Goal: Task Accomplishment & Management: Use online tool/utility

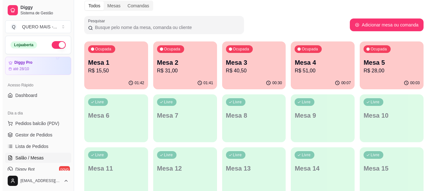
scroll to position [96, 0]
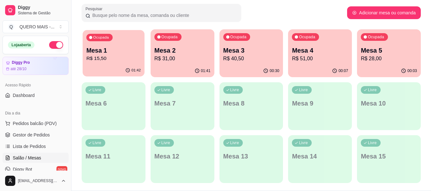
click at [102, 70] on div "01:42" at bounding box center [114, 70] width 62 height 12
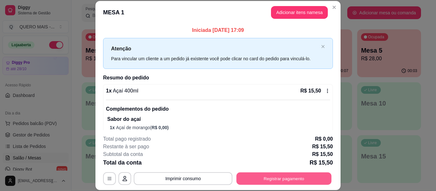
click at [280, 176] on button "Registrar pagamento" at bounding box center [284, 179] width 95 height 12
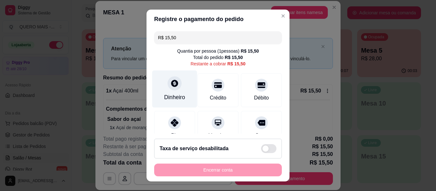
click at [168, 92] on div "Dinheiro" at bounding box center [174, 89] width 45 height 37
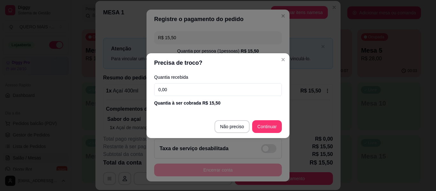
click at [179, 91] on input "0,00" at bounding box center [218, 89] width 128 height 13
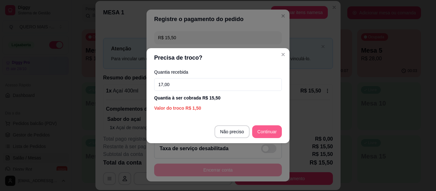
type input "17,00"
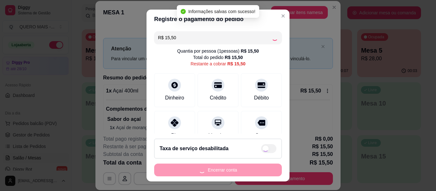
type input "R$ 0,00"
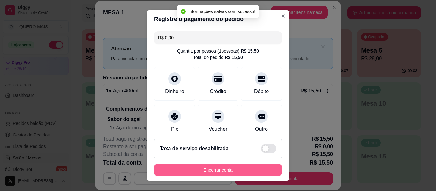
click at [239, 171] on button "Encerrar conta" at bounding box center [218, 170] width 128 height 13
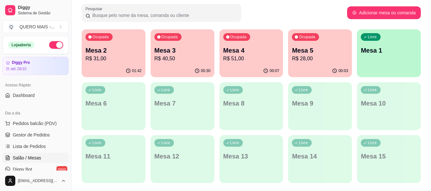
click at [107, 54] on p "Mesa 2" at bounding box center [114, 50] width 56 height 9
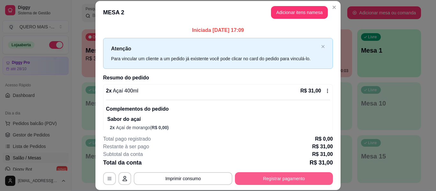
click at [269, 178] on button "Registrar pagamento" at bounding box center [284, 178] width 98 height 13
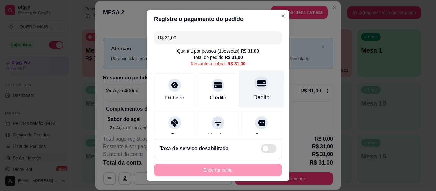
click at [254, 95] on div "Débito" at bounding box center [262, 97] width 16 height 8
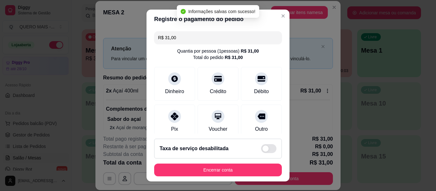
type input "R$ 0,00"
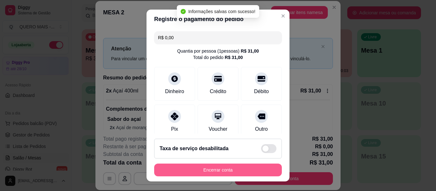
click at [217, 170] on button "Encerrar conta" at bounding box center [218, 170] width 128 height 13
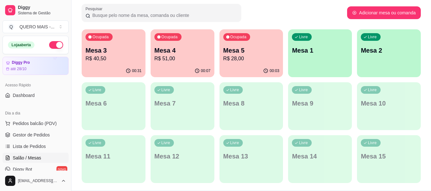
click at [114, 56] on p "R$ 40,50" at bounding box center [114, 59] width 56 height 8
click at [169, 58] on p "R$ 51,00" at bounding box center [183, 59] width 56 height 8
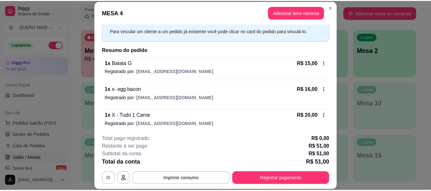
scroll to position [31, 0]
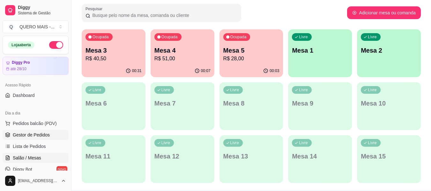
click at [31, 133] on span "Gestor de Pedidos" at bounding box center [31, 135] width 37 height 6
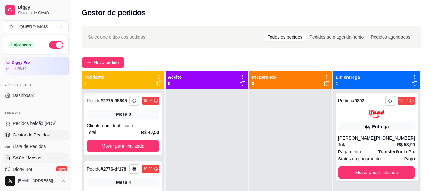
click at [23, 159] on span "Salão / Mesas" at bounding box center [27, 158] width 28 height 6
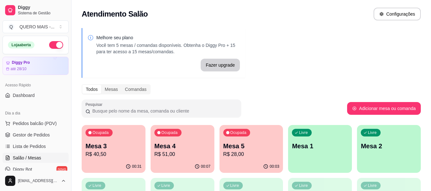
click at [306, 166] on div "button" at bounding box center [320, 169] width 64 height 8
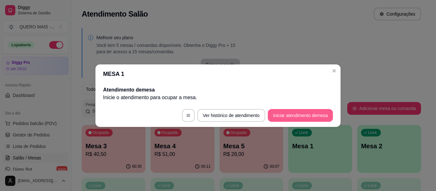
click at [291, 116] on button "Iniciar atendimento de mesa" at bounding box center [300, 115] width 65 height 13
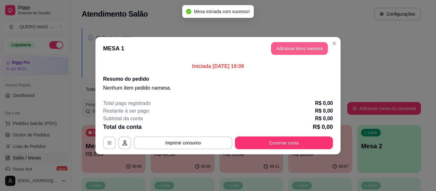
click at [303, 47] on button "Adicionar itens na mesa" at bounding box center [299, 48] width 57 height 13
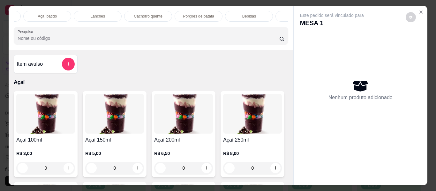
scroll to position [0, 206]
click at [83, 14] on p "Lanches" at bounding box center [84, 16] width 14 height 5
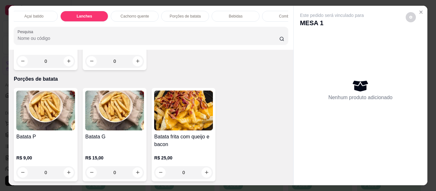
scroll to position [17, 0]
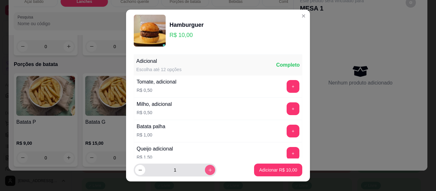
click at [205, 171] on button "increase-product-quantity" at bounding box center [210, 170] width 10 height 10
type input "3"
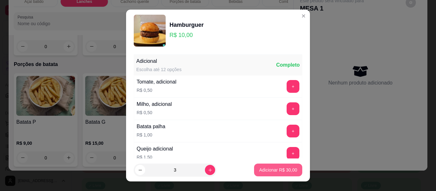
click at [258, 176] on button "Adicionar R$ 30,00" at bounding box center [278, 170] width 48 height 13
type input "3"
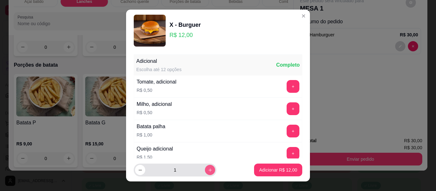
click at [208, 168] on icon "increase-product-quantity" at bounding box center [210, 170] width 5 height 5
type input "2"
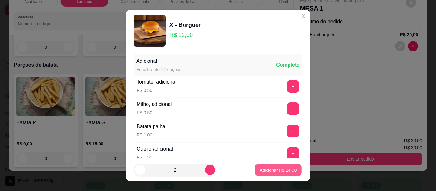
click at [260, 171] on p "Adicionar R$ 24,00" at bounding box center [278, 170] width 37 height 6
type input "2"
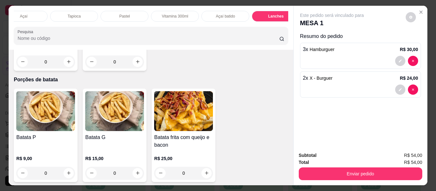
scroll to position [0, 0]
click at [30, 14] on div "Açaí" at bounding box center [38, 16] width 48 height 11
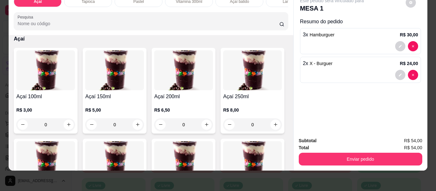
scroll to position [125, 0]
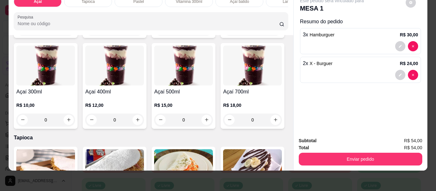
click at [75, 120] on div "0" at bounding box center [45, 120] width 59 height 13
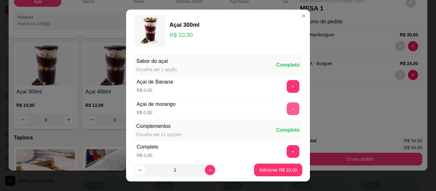
click at [287, 109] on button "+" at bounding box center [293, 108] width 13 height 13
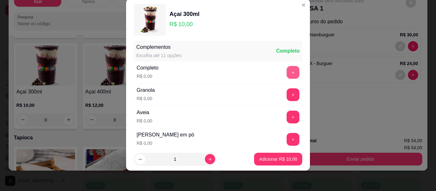
click at [287, 69] on button "+" at bounding box center [293, 72] width 13 height 13
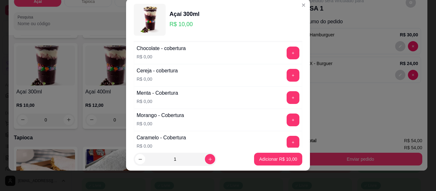
scroll to position [388, 0]
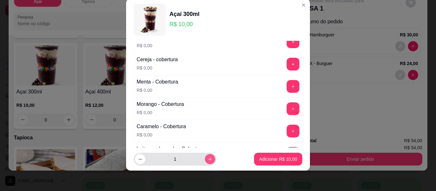
click at [208, 160] on icon "increase-product-quantity" at bounding box center [210, 159] width 5 height 5
type input "5"
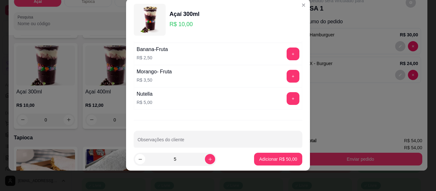
scroll to position [607, 0]
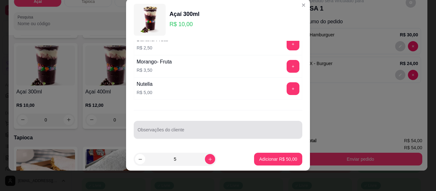
click at [224, 129] on div at bounding box center [218, 130] width 161 height 13
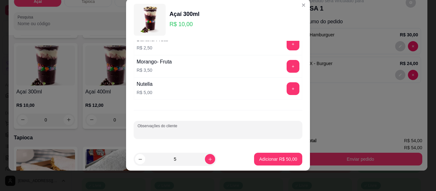
click at [165, 136] on div at bounding box center [218, 130] width 161 height 13
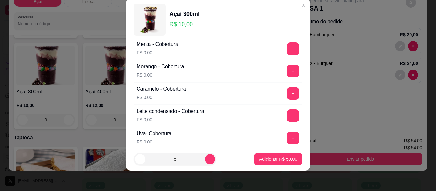
scroll to position [415, 0]
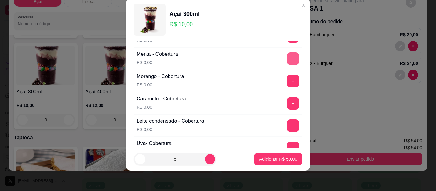
click at [287, 54] on button "+" at bounding box center [293, 58] width 13 height 13
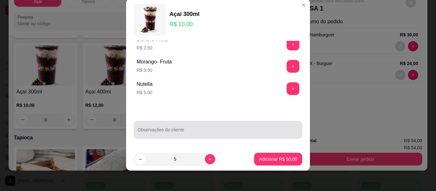
click at [233, 126] on div at bounding box center [218, 130] width 161 height 13
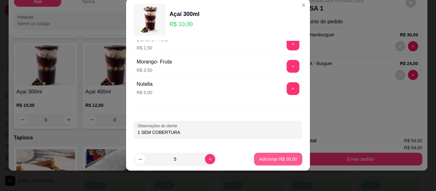
type input "1 SEM COBERTURA"
click at [274, 156] on p "Adicionar R$ 50,00" at bounding box center [278, 159] width 38 height 6
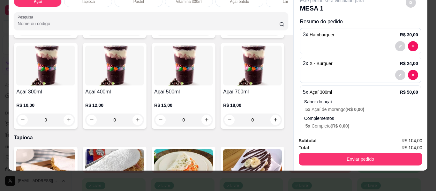
scroll to position [52, 0]
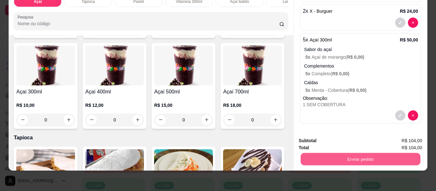
click at [348, 153] on button "Enviar pedido" at bounding box center [360, 159] width 120 height 12
click at [409, 136] on button "Enviar pedido" at bounding box center [405, 139] width 35 height 12
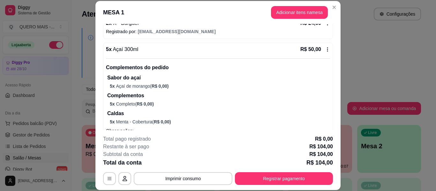
scroll to position [118, 0]
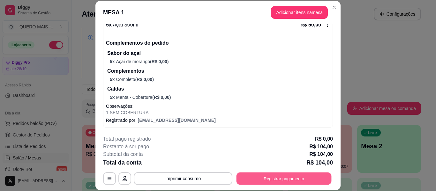
click at [272, 181] on button "Registrar pagamento" at bounding box center [284, 179] width 95 height 12
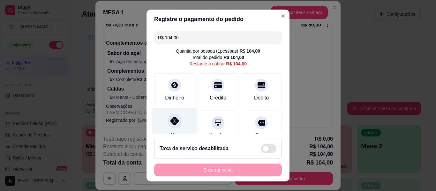
click at [171, 124] on icon at bounding box center [175, 121] width 8 height 8
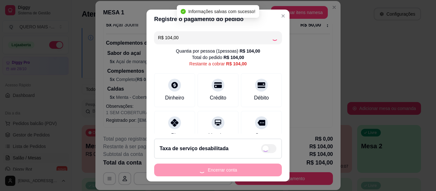
type input "R$ 0,00"
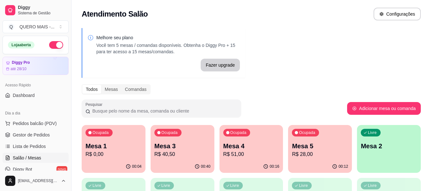
click at [183, 152] on p "R$ 40,50" at bounding box center [183, 155] width 56 height 8
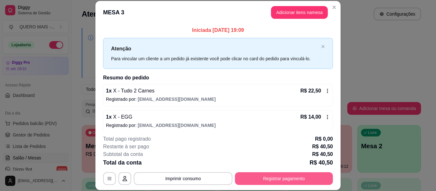
click at [280, 180] on button "Registrar pagamento" at bounding box center [284, 178] width 98 height 13
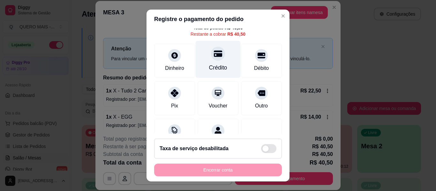
scroll to position [59, 0]
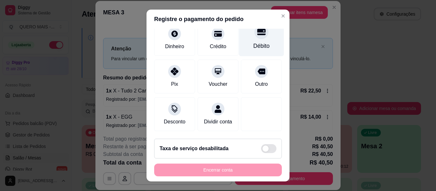
click at [254, 42] on div "Débito" at bounding box center [262, 46] width 16 height 8
type input "R$ 0,00"
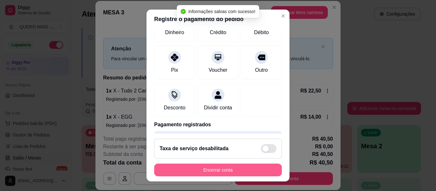
scroll to position [53, 0]
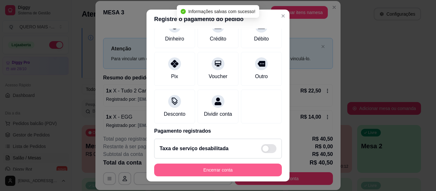
click at [221, 172] on button "Encerrar conta" at bounding box center [218, 170] width 128 height 13
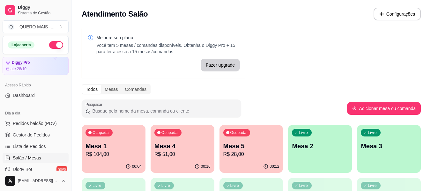
click at [238, 167] on div "00:12" at bounding box center [252, 167] width 64 height 12
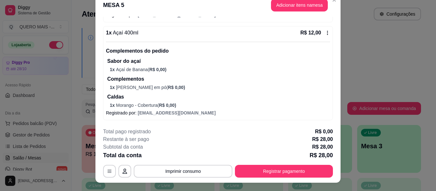
scroll to position [19, 0]
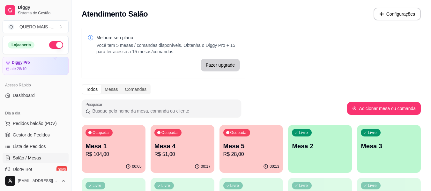
click at [379, 42] on div "Melhore seu plano Você tem 5 mesas / comandas disponíveis. Obtenha o Diggy Pro …" at bounding box center [252, 155] width 360 height 262
click at [168, 168] on div "00:17" at bounding box center [183, 167] width 64 height 12
click at [230, 168] on div "00:23" at bounding box center [252, 167] width 64 height 12
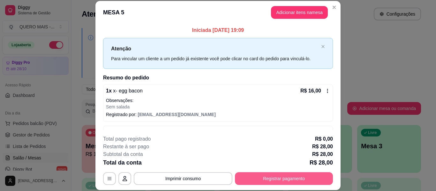
click at [280, 176] on button "Registrar pagamento" at bounding box center [284, 178] width 98 height 13
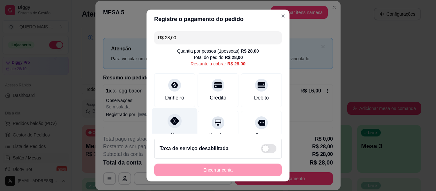
click at [157, 129] on div "Pix" at bounding box center [174, 126] width 45 height 37
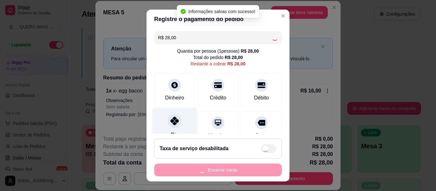
type input "R$ 0,00"
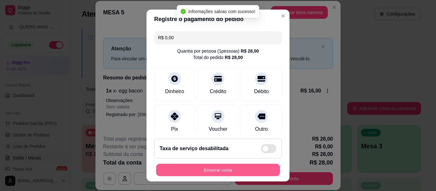
click at [222, 168] on button "Encerrar conta" at bounding box center [218, 170] width 124 height 12
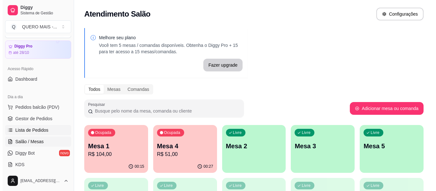
scroll to position [32, 0]
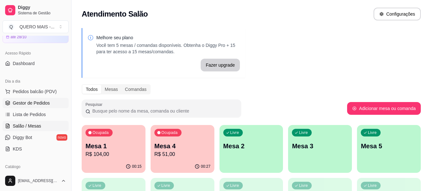
click at [43, 104] on span "Gestor de Pedidos" at bounding box center [31, 103] width 37 height 6
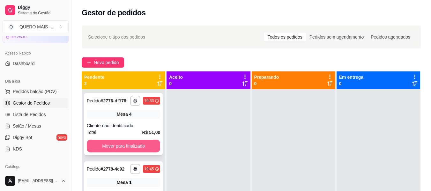
click at [150, 148] on button "Mover para finalizado" at bounding box center [123, 146] width 73 height 13
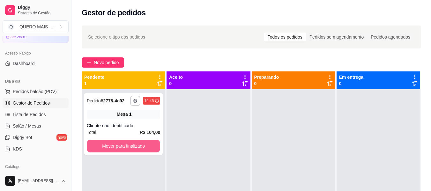
click at [150, 148] on button "Mover para finalizado" at bounding box center [123, 146] width 73 height 13
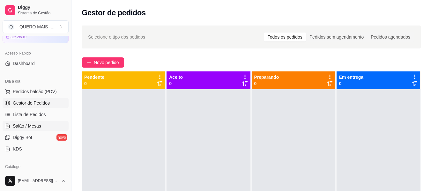
click at [30, 129] on span "Salão / Mesas" at bounding box center [27, 126] width 28 height 6
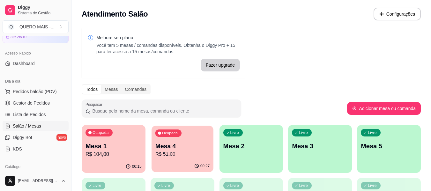
click at [173, 162] on div "00:27" at bounding box center [183, 166] width 62 height 12
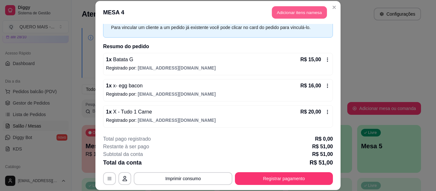
click at [299, 14] on button "Adicionar itens na mesa" at bounding box center [299, 12] width 55 height 12
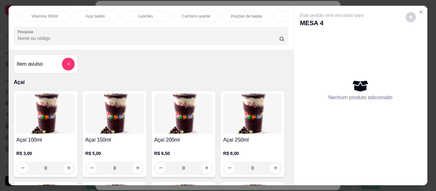
scroll to position [0, 200]
click at [232, 13] on div "Bebidas" at bounding box center [242, 16] width 48 height 11
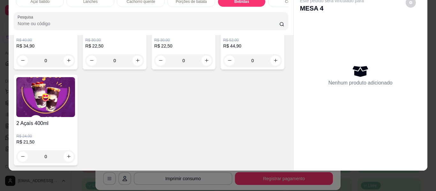
scroll to position [1903, 0]
type input "1"
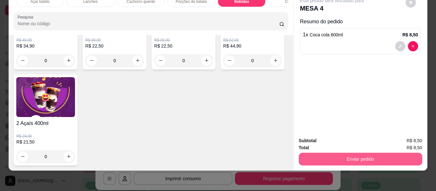
click at [304, 154] on button "Enviar pedido" at bounding box center [361, 159] width 124 height 13
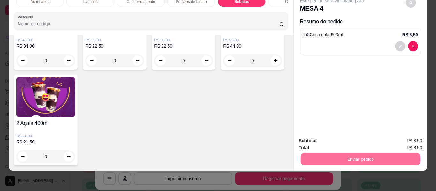
click at [397, 135] on button "Enviar pedido" at bounding box center [406, 139] width 36 height 12
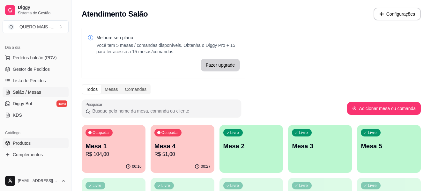
scroll to position [96, 0]
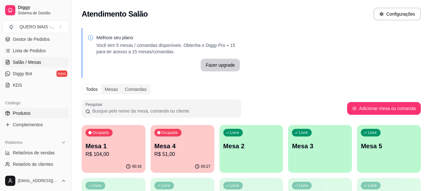
click at [25, 115] on span "Produtos" at bounding box center [22, 113] width 18 height 6
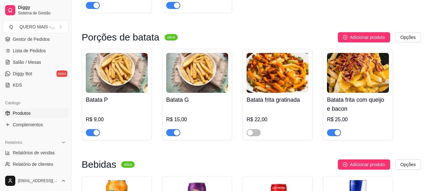
scroll to position [2203, 0]
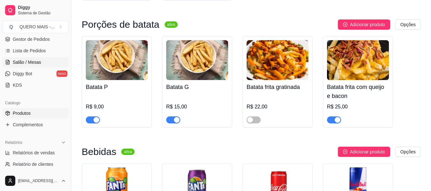
click at [38, 64] on span "Salão / Mesas" at bounding box center [27, 62] width 28 height 6
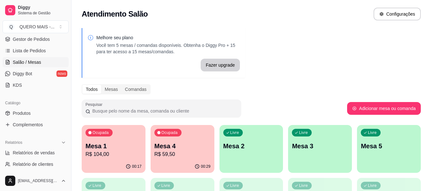
click at [251, 161] on div "Livre Mesa 2" at bounding box center [252, 145] width 64 height 40
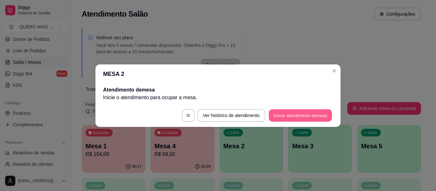
click at [295, 117] on button "Iniciar atendimento de mesa" at bounding box center [300, 115] width 63 height 12
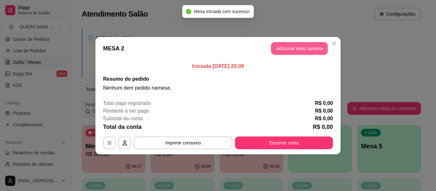
click at [313, 49] on button "Adicionar itens na mesa" at bounding box center [299, 48] width 57 height 13
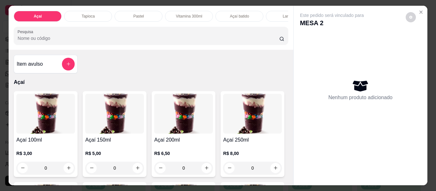
scroll to position [0, 181]
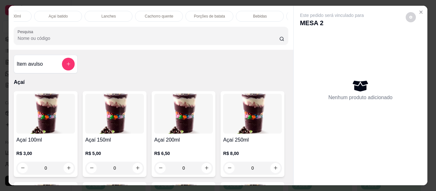
click at [97, 14] on div "Lanches" at bounding box center [109, 16] width 48 height 11
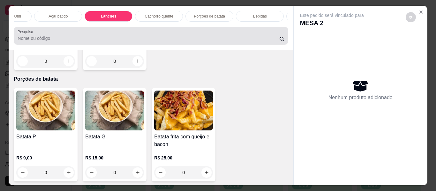
scroll to position [17, 0]
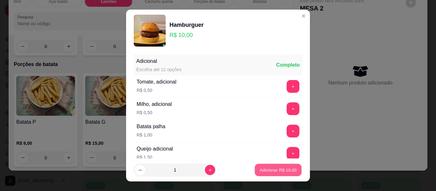
click at [274, 171] on p "Adicionar R$ 10,00" at bounding box center [278, 170] width 37 height 6
type input "1"
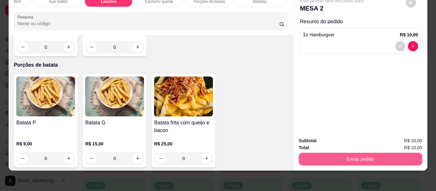
click at [344, 155] on button "Enviar pedido" at bounding box center [361, 159] width 124 height 13
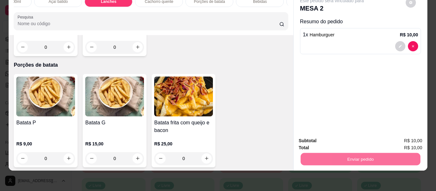
click at [402, 139] on button "Enviar pedido" at bounding box center [406, 139] width 36 height 12
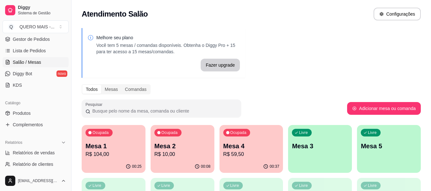
click at [253, 167] on div "00:37" at bounding box center [252, 167] width 64 height 12
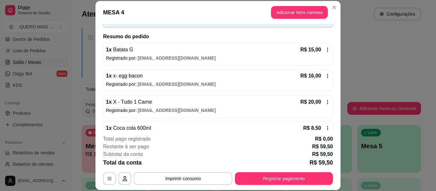
scroll to position [26, 0]
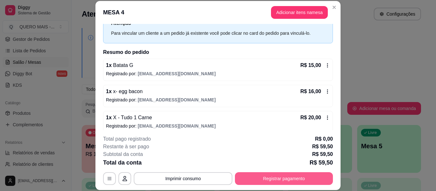
click at [266, 177] on button "Registrar pagamento" at bounding box center [284, 178] width 98 height 13
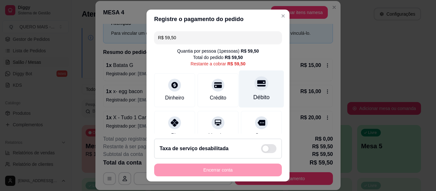
click at [257, 86] on icon at bounding box center [261, 83] width 8 height 6
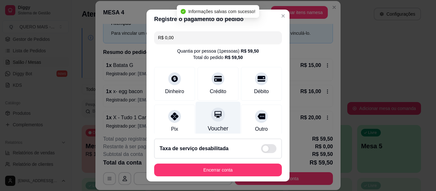
type input "R$ 0,00"
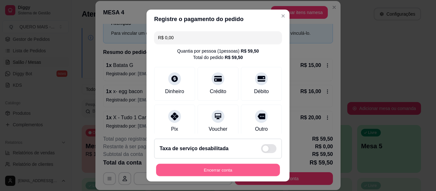
click at [234, 171] on button "Encerrar conta" at bounding box center [218, 170] width 124 height 12
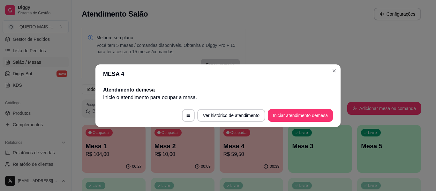
scroll to position [0, 0]
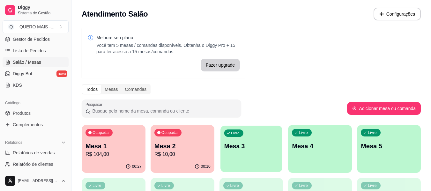
click at [258, 142] on p "Mesa 3" at bounding box center [251, 146] width 55 height 9
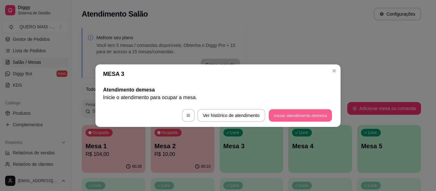
click at [283, 118] on button "Iniciar atendimento de mesa" at bounding box center [300, 115] width 63 height 12
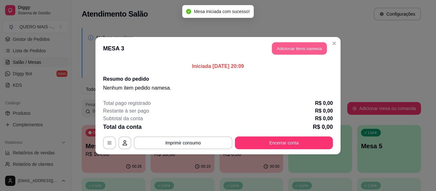
click at [288, 52] on button "Adicionar itens na mesa" at bounding box center [299, 48] width 55 height 12
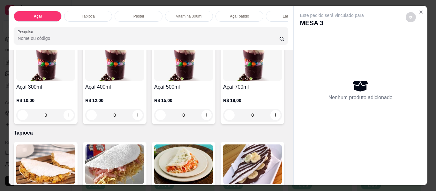
scroll to position [192, 0]
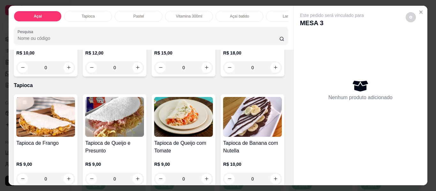
click at [154, 74] on div "0" at bounding box center [183, 67] width 59 height 13
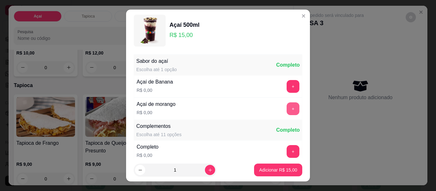
click at [287, 114] on button "+" at bounding box center [293, 108] width 13 height 13
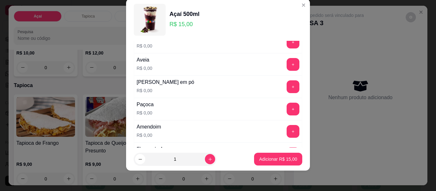
scroll to position [132, 0]
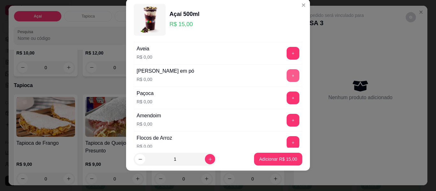
click at [287, 75] on button "+" at bounding box center [293, 75] width 13 height 13
click at [287, 93] on button "+" at bounding box center [293, 98] width 12 height 12
click at [287, 120] on button "+" at bounding box center [293, 120] width 12 height 12
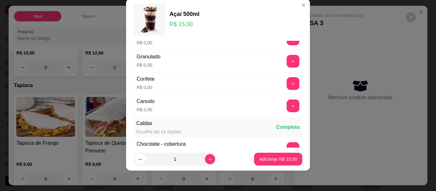
scroll to position [292, 0]
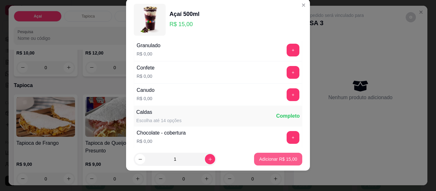
click at [273, 162] on p "Adicionar R$ 15,00" at bounding box center [278, 159] width 38 height 6
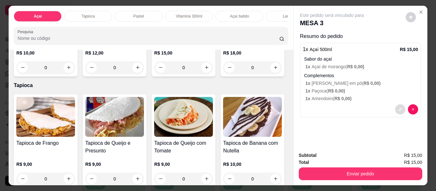
click at [395, 108] on button "decrease-product-quantity" at bounding box center [400, 109] width 10 height 10
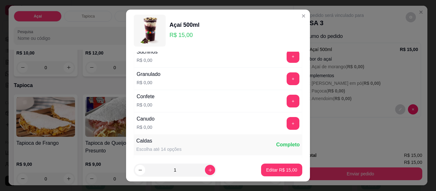
scroll to position [319, 0]
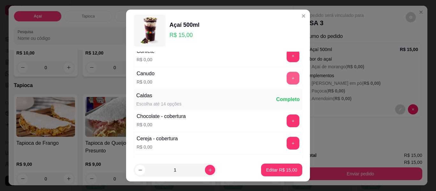
click at [287, 79] on button "+" at bounding box center [293, 78] width 13 height 13
click at [277, 172] on p "Editar R$ 15,00" at bounding box center [281, 170] width 31 height 6
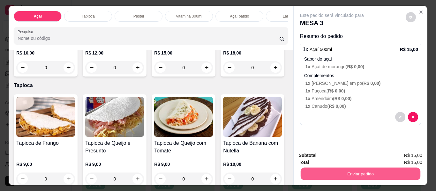
click at [336, 171] on button "Enviar pedido" at bounding box center [360, 174] width 120 height 12
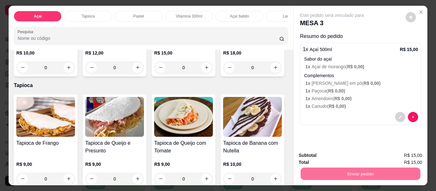
click at [414, 156] on button "Enviar pedido" at bounding box center [406, 156] width 36 height 12
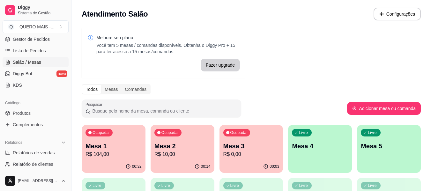
click at [178, 156] on p "R$ 10,00" at bounding box center [183, 155] width 56 height 8
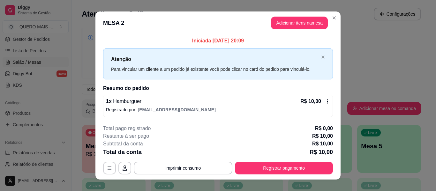
click at [249, 173] on button "Registrar pagamento" at bounding box center [284, 168] width 98 height 13
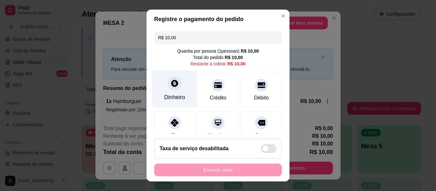
click at [174, 88] on div at bounding box center [175, 83] width 14 height 14
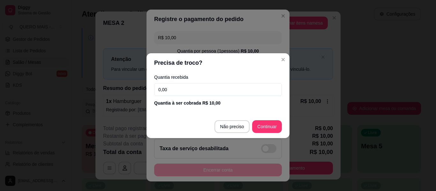
click at [174, 88] on input "0,00" at bounding box center [218, 89] width 128 height 13
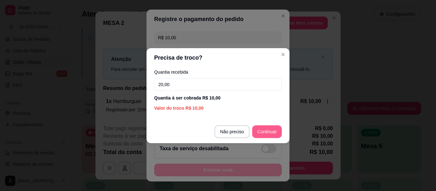
type input "20,00"
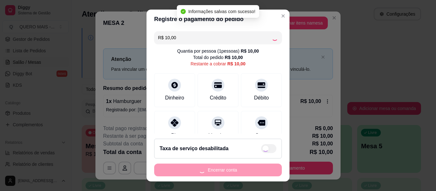
type input "R$ 0,00"
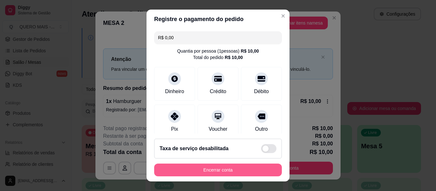
click at [192, 173] on button "Encerrar conta" at bounding box center [218, 170] width 128 height 13
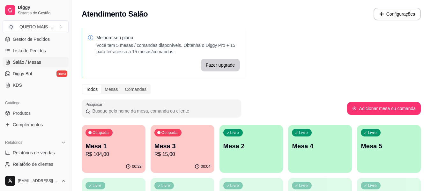
click at [124, 167] on div "00:32" at bounding box center [114, 167] width 64 height 12
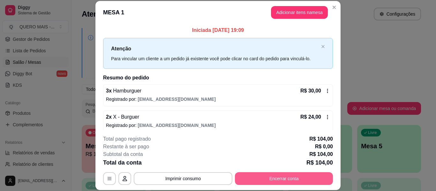
click at [280, 178] on button "Encerrar conta" at bounding box center [284, 178] width 98 height 13
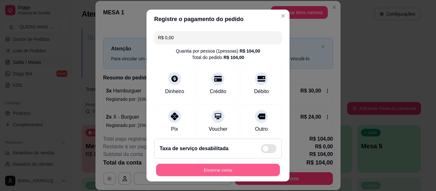
click at [232, 172] on button "Encerrar conta" at bounding box center [218, 170] width 124 height 12
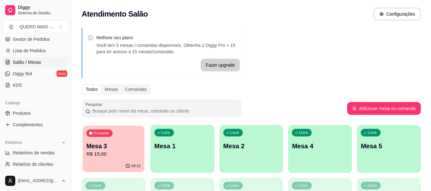
click at [135, 145] on p "Mesa 3" at bounding box center [114, 146] width 55 height 9
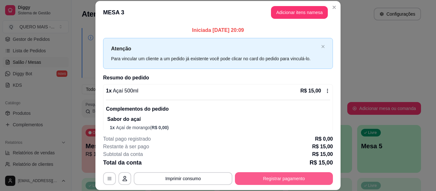
click at [272, 179] on button "Registrar pagamento" at bounding box center [284, 178] width 98 height 13
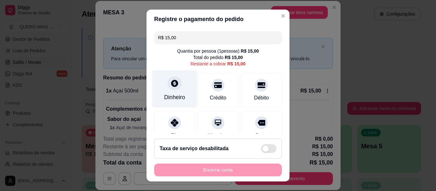
click at [168, 81] on div at bounding box center [175, 83] width 14 height 14
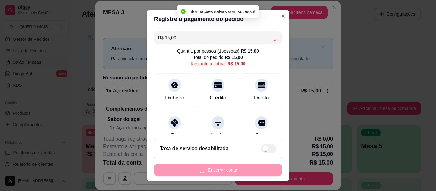
type input "R$ 0,00"
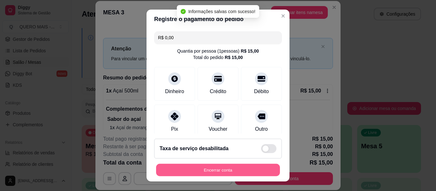
click at [223, 171] on button "Encerrar conta" at bounding box center [218, 170] width 124 height 12
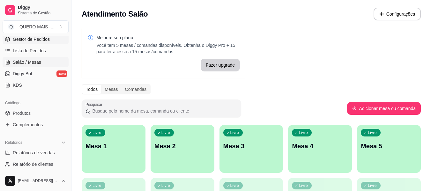
click at [30, 38] on span "Gestor de Pedidos" at bounding box center [31, 39] width 37 height 6
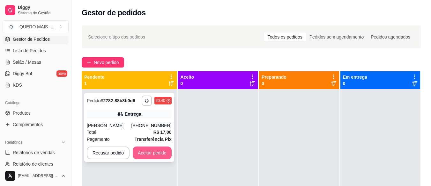
click at [166, 154] on button "Aceitar pedido" at bounding box center [152, 153] width 39 height 13
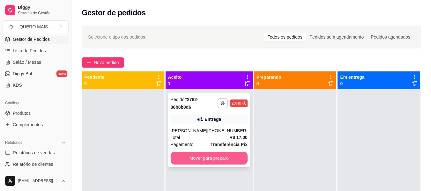
click at [235, 155] on button "Mover para preparo" at bounding box center [209, 158] width 77 height 13
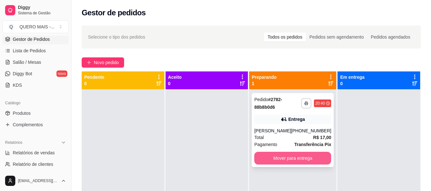
click at [291, 155] on button "Mover para entrega" at bounding box center [292, 158] width 77 height 13
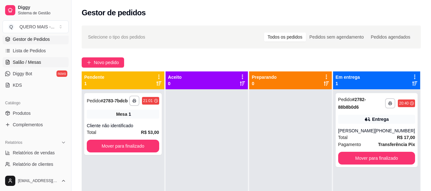
click at [32, 61] on span "Salão / Mesas" at bounding box center [27, 62] width 28 height 6
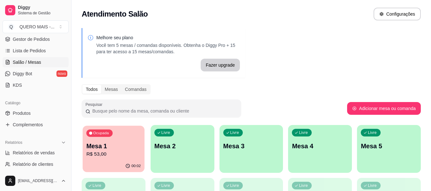
click at [110, 153] on p "R$ 53,00" at bounding box center [114, 154] width 55 height 7
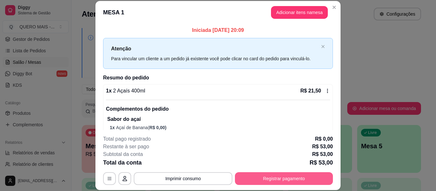
click at [292, 180] on button "Registrar pagamento" at bounding box center [284, 178] width 98 height 13
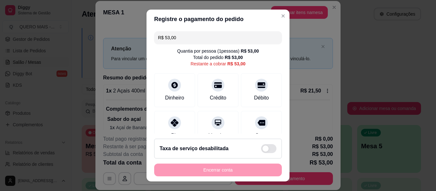
scroll to position [59, 0]
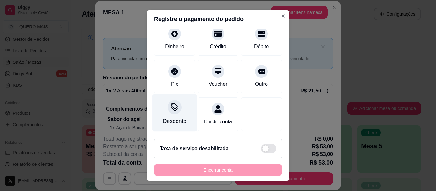
click at [171, 109] on div "Desconto" at bounding box center [174, 113] width 45 height 37
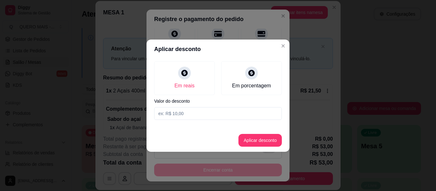
click at [191, 111] on input at bounding box center [218, 113] width 128 height 13
type input "2,50"
click at [259, 141] on button "Aplicar desconto" at bounding box center [260, 140] width 42 height 12
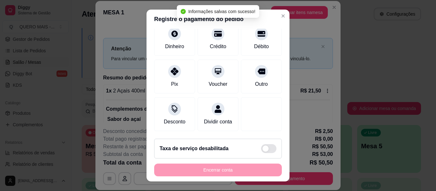
type input "R$ 50,50"
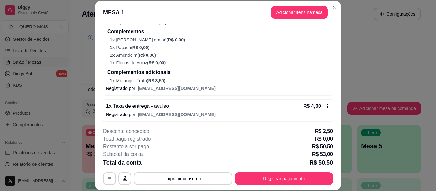
scroll to position [334, 0]
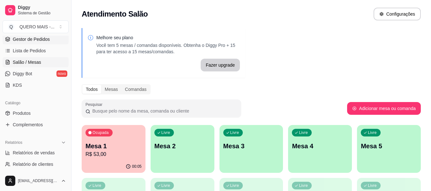
click at [27, 39] on span "Gestor de Pedidos" at bounding box center [31, 39] width 37 height 6
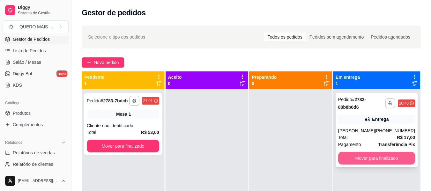
click at [355, 162] on button "Mover para finalizado" at bounding box center [376, 158] width 77 height 13
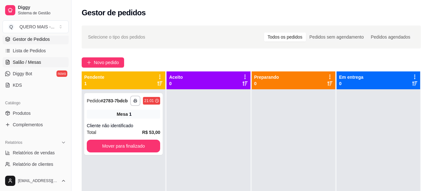
click at [34, 62] on span "Salão / Mesas" at bounding box center [27, 62] width 28 height 6
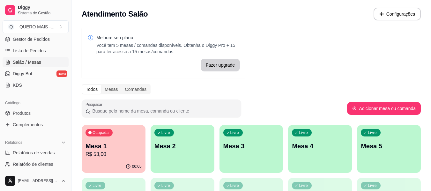
click at [180, 159] on div "Livre Mesa 2" at bounding box center [183, 145] width 64 height 40
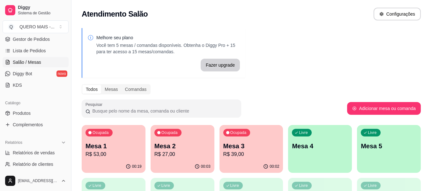
click at [326, 154] on div "Livre Mesa 4" at bounding box center [320, 145] width 64 height 40
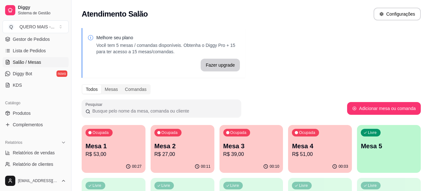
click at [394, 153] on div "Livre Mesa 5" at bounding box center [389, 145] width 64 height 40
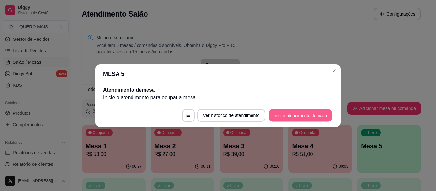
click at [307, 116] on button "Iniciar atendimento de mesa" at bounding box center [300, 115] width 63 height 12
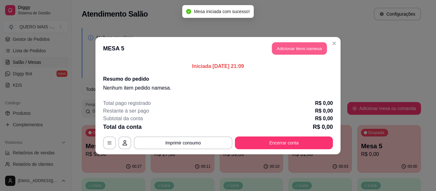
click at [295, 42] on button "Adicionar itens na mesa" at bounding box center [299, 48] width 55 height 12
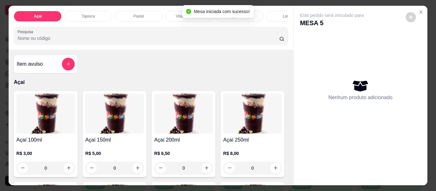
scroll to position [96, 0]
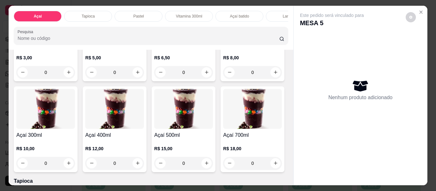
click at [144, 165] on div "0" at bounding box center [114, 163] width 59 height 13
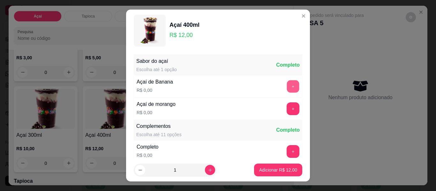
click at [287, 87] on button "+" at bounding box center [293, 86] width 12 height 12
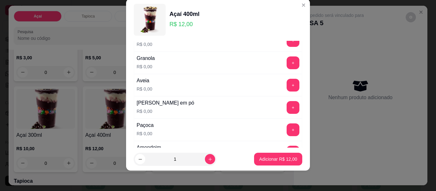
scroll to position [132, 0]
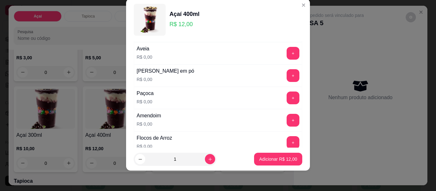
click at [282, 64] on div "Leite em pó R$ 0,00 +" at bounding box center [218, 75] width 169 height 22
click at [287, 74] on button "+" at bounding box center [293, 76] width 12 height 12
click at [288, 100] on div "+" at bounding box center [293, 98] width 18 height 13
click at [287, 99] on button "+" at bounding box center [293, 98] width 13 height 13
click at [287, 119] on button "+" at bounding box center [293, 120] width 13 height 13
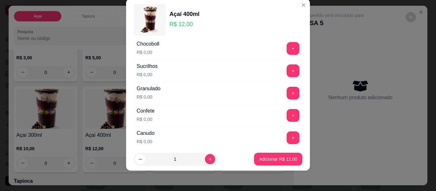
scroll to position [260, 0]
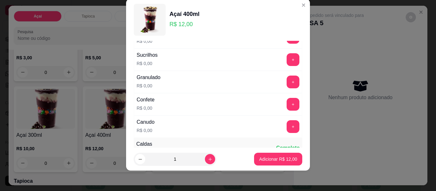
click at [285, 135] on div "Canudo R$ 0,00 +" at bounding box center [218, 127] width 169 height 22
click at [287, 129] on button "+" at bounding box center [293, 126] width 13 height 13
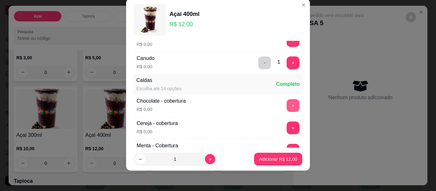
click at [287, 104] on button "+" at bounding box center [293, 105] width 13 height 13
click at [267, 157] on p "Adicionar R$ 12,00" at bounding box center [278, 159] width 38 height 6
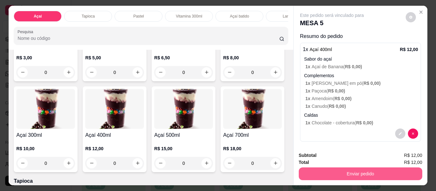
click at [350, 172] on button "Enviar pedido" at bounding box center [361, 174] width 124 height 13
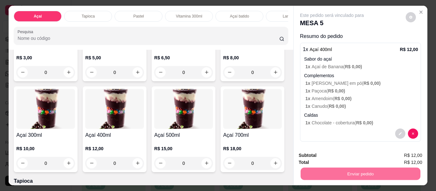
click at [397, 156] on button "Enviar pedido" at bounding box center [405, 156] width 35 height 12
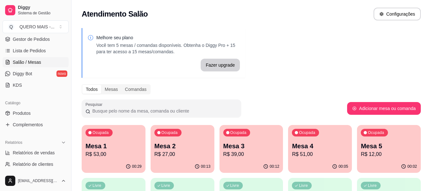
click at [185, 164] on div "00:13" at bounding box center [183, 167] width 64 height 12
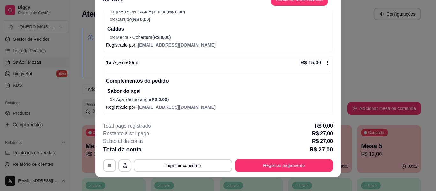
scroll to position [19, 0]
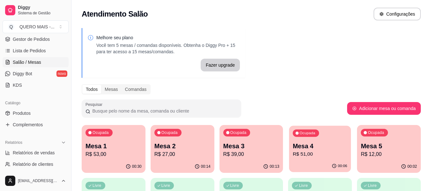
click at [324, 156] on p "R$ 51,00" at bounding box center [320, 154] width 55 height 7
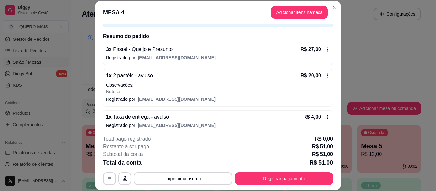
scroll to position [47, 0]
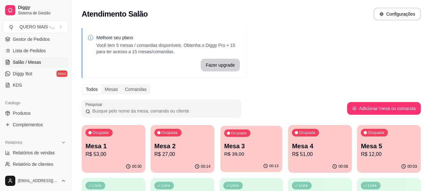
click at [238, 147] on p "Mesa 3" at bounding box center [251, 146] width 55 height 9
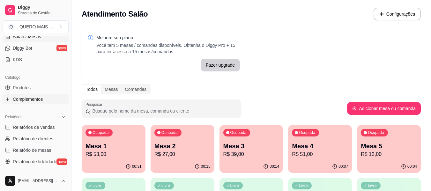
scroll to position [128, 0]
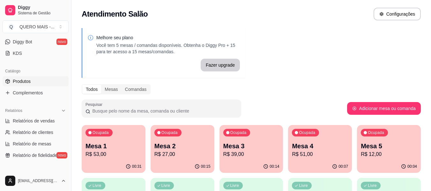
click at [27, 84] on span "Produtos" at bounding box center [22, 81] width 18 height 6
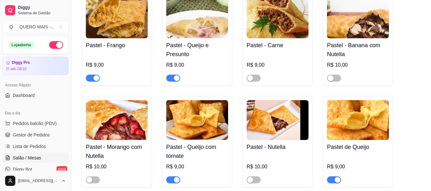
click at [33, 159] on span "Salão / Mesas" at bounding box center [27, 158] width 28 height 6
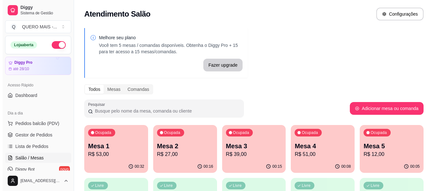
scroll to position [64, 0]
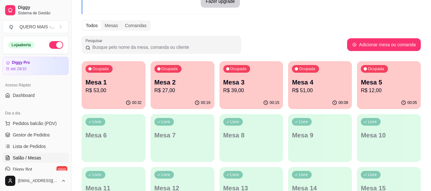
click at [111, 88] on p "R$ 53,00" at bounding box center [114, 91] width 56 height 8
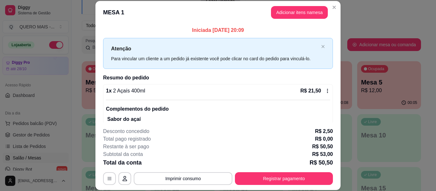
click at [255, 173] on button "Registrar pagamento" at bounding box center [284, 178] width 98 height 13
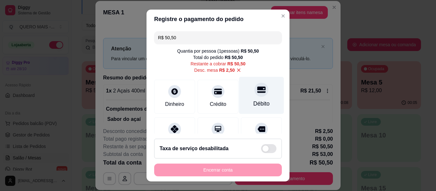
drag, startPoint x: 247, startPoint y: 104, endPoint x: 248, endPoint y: 110, distance: 6.4
click at [254, 104] on div "Débito" at bounding box center [262, 104] width 16 height 8
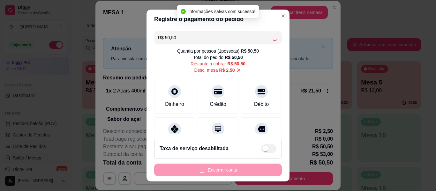
type input "R$ 0,00"
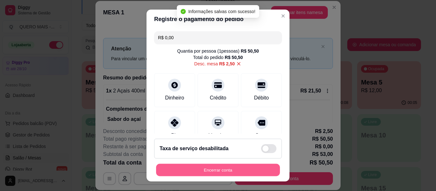
click at [224, 172] on button "Encerrar conta" at bounding box center [218, 170] width 124 height 12
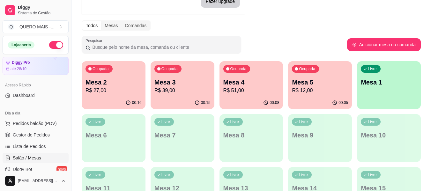
click at [370, 93] on div "Livre Mesa 1" at bounding box center [389, 81] width 64 height 40
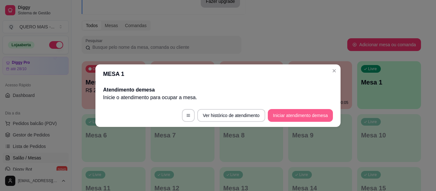
click at [303, 120] on button "Iniciar atendimento de mesa" at bounding box center [300, 115] width 65 height 13
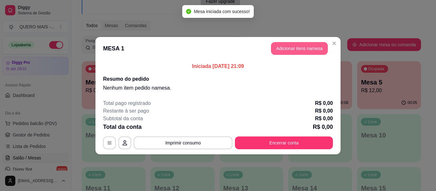
click at [307, 50] on button "Adicionar itens na mesa" at bounding box center [299, 48] width 57 height 13
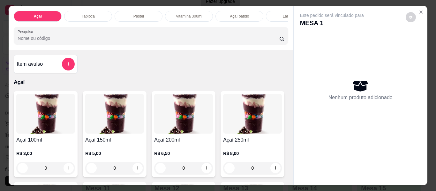
scroll to position [0, 131]
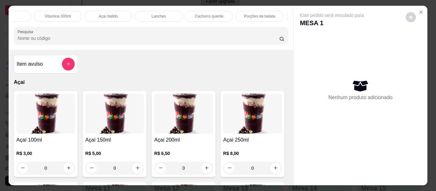
click at [199, 11] on div "Cachorro quente" at bounding box center [209, 16] width 48 height 11
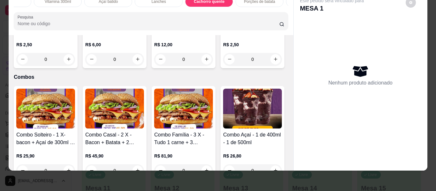
type input "1"
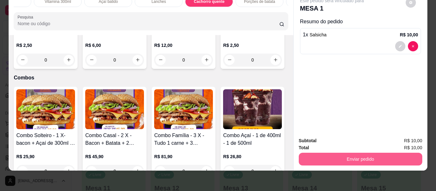
click at [368, 154] on button "Enviar pedido" at bounding box center [361, 159] width 124 height 13
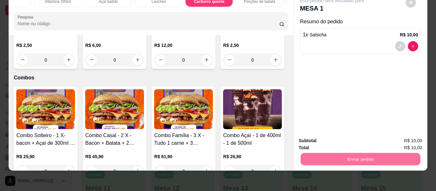
click at [409, 133] on button "Enviar pedido" at bounding box center [406, 139] width 36 height 12
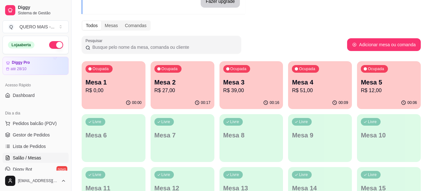
click at [160, 100] on div "00:17" at bounding box center [183, 103] width 64 height 12
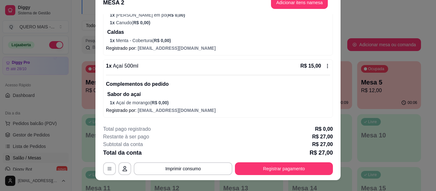
scroll to position [19, 0]
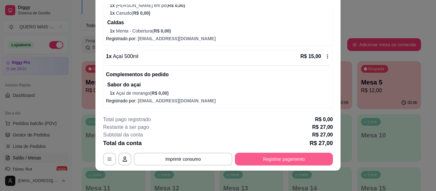
click at [264, 159] on button "Registrar pagamento" at bounding box center [284, 159] width 98 height 13
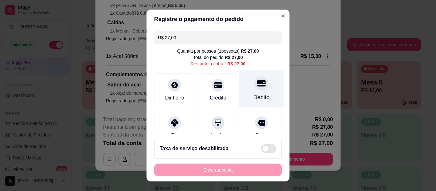
click at [254, 91] on div "Débito" at bounding box center [261, 89] width 45 height 37
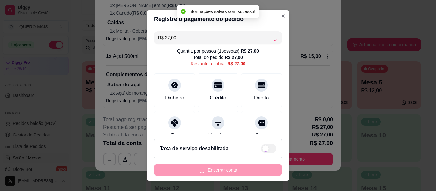
type input "R$ 0,00"
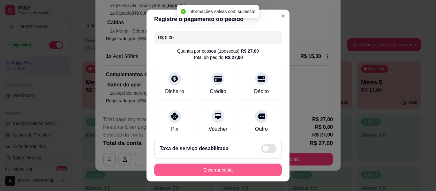
click at [232, 169] on button "Encerrar conta" at bounding box center [218, 170] width 128 height 13
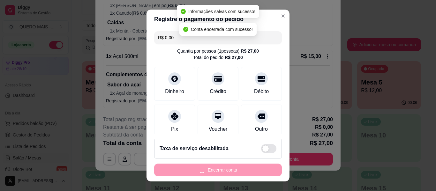
scroll to position [0, 0]
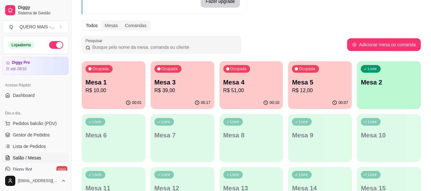
click at [182, 104] on div "00:17" at bounding box center [183, 103] width 64 height 12
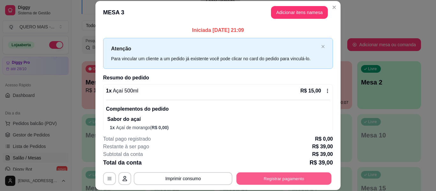
click at [273, 177] on button "Registrar pagamento" at bounding box center [284, 179] width 95 height 12
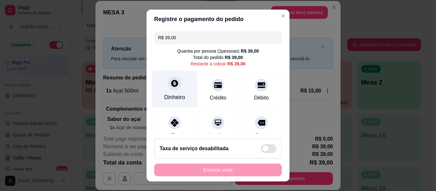
click at [168, 82] on div at bounding box center [175, 83] width 14 height 14
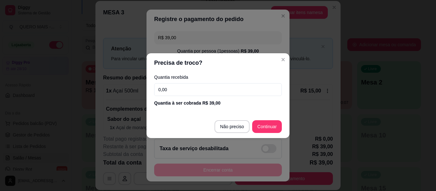
click at [185, 87] on input "0,00" at bounding box center [218, 89] width 128 height 13
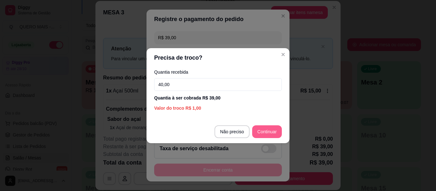
type input "40,00"
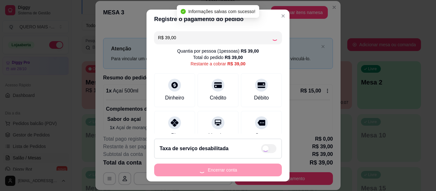
type input "R$ 0,00"
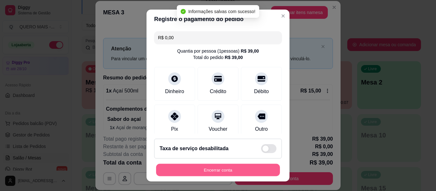
click at [244, 169] on button "Encerrar conta" at bounding box center [218, 170] width 124 height 12
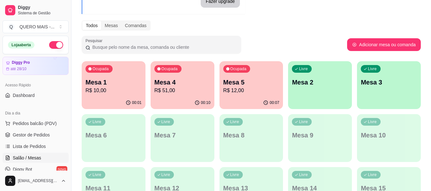
click at [185, 98] on div "00:10" at bounding box center [183, 103] width 64 height 12
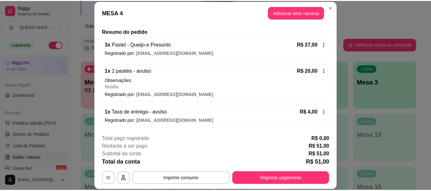
scroll to position [47, 0]
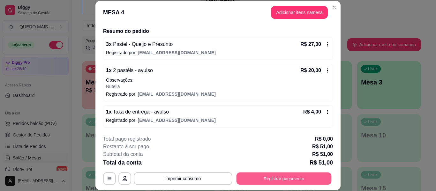
click at [286, 179] on button "Registrar pagamento" at bounding box center [284, 179] width 95 height 12
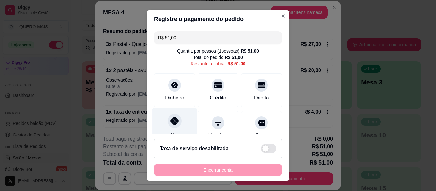
drag, startPoint x: 174, startPoint y: 124, endPoint x: 182, endPoint y: 123, distance: 7.5
click at [174, 124] on icon at bounding box center [175, 121] width 8 height 8
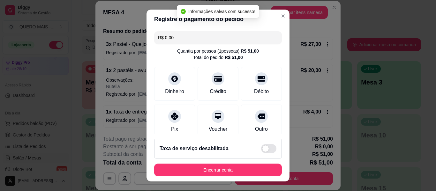
type input "R$ 0,00"
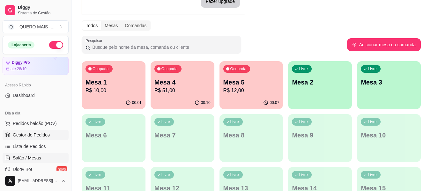
click at [46, 133] on span "Gestor de Pedidos" at bounding box center [31, 135] width 37 height 6
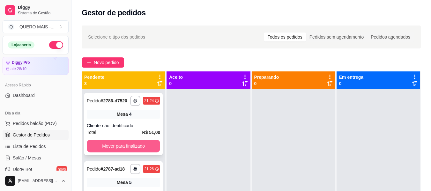
click at [130, 153] on button "Mover para finalizado" at bounding box center [123, 146] width 73 height 13
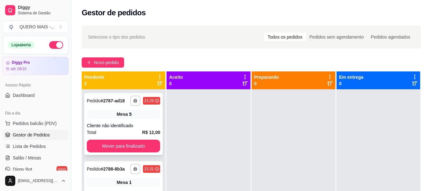
click at [131, 155] on div "**********" at bounding box center [123, 124] width 79 height 62
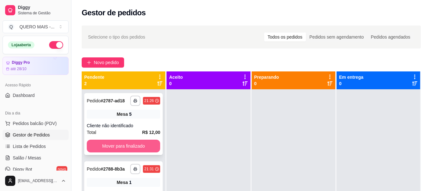
click at [143, 142] on button "Mover para finalizado" at bounding box center [123, 146] width 73 height 13
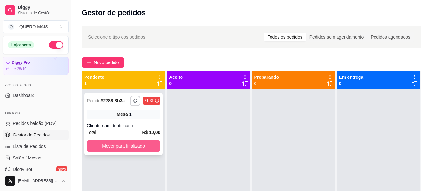
click at [143, 143] on button "Mover para finalizado" at bounding box center [123, 146] width 73 height 13
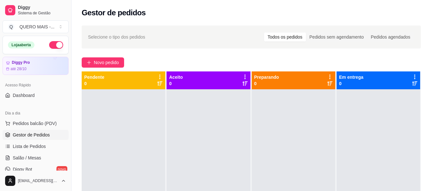
scroll to position [64, 0]
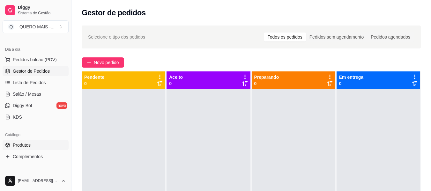
click at [33, 146] on link "Produtos" at bounding box center [36, 145] width 66 height 10
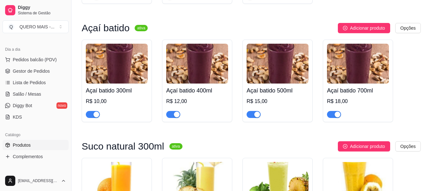
scroll to position [1213, 0]
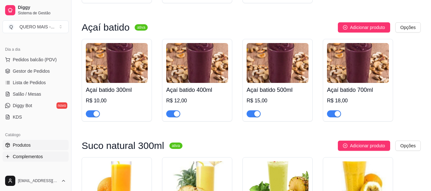
click at [34, 154] on span "Complementos" at bounding box center [28, 157] width 30 height 6
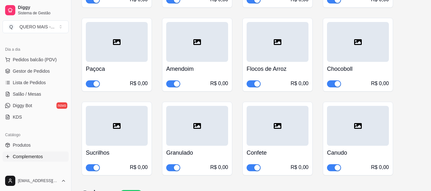
scroll to position [1651, 0]
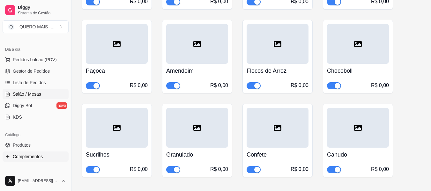
click at [21, 96] on span "Salão / Mesas" at bounding box center [27, 94] width 28 height 6
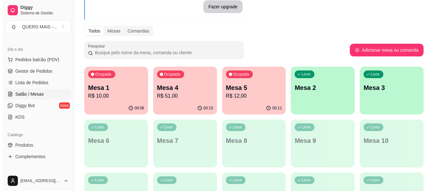
scroll to position [114, 0]
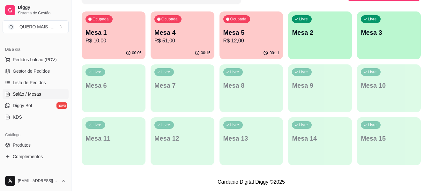
click at [319, 43] on div "Livre Mesa 2" at bounding box center [320, 31] width 64 height 40
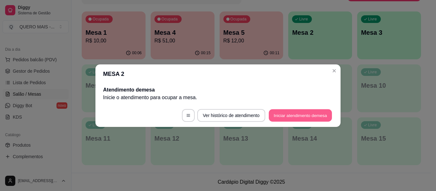
click at [301, 114] on button "Iniciar atendimento de mesa" at bounding box center [300, 115] width 63 height 12
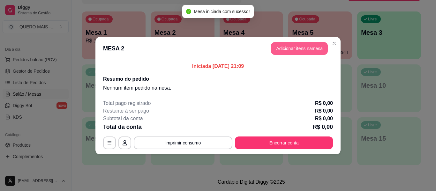
click at [309, 52] on button "Adicionar itens na mesa" at bounding box center [299, 48] width 57 height 13
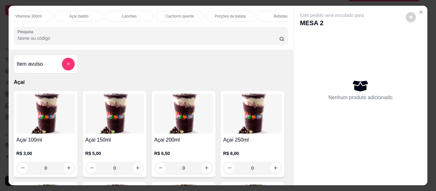
scroll to position [0, 134]
click at [112, 14] on p "Açaí batido" at bounding box center [105, 16] width 19 height 5
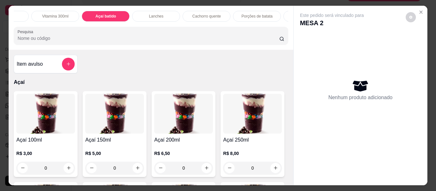
scroll to position [17, 0]
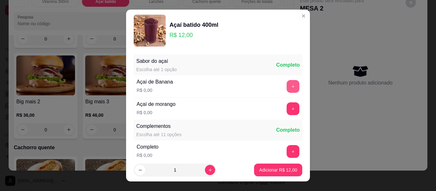
click at [287, 87] on button "+" at bounding box center [293, 86] width 13 height 13
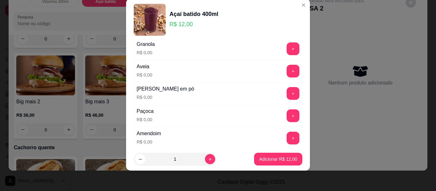
scroll to position [132, 0]
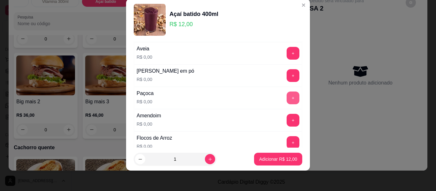
click at [287, 94] on button "+" at bounding box center [293, 98] width 13 height 13
click at [287, 77] on button "+" at bounding box center [293, 75] width 13 height 13
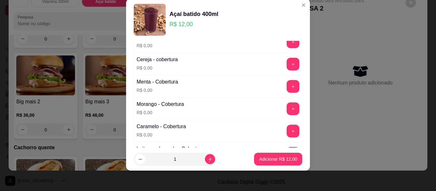
scroll to position [420, 0]
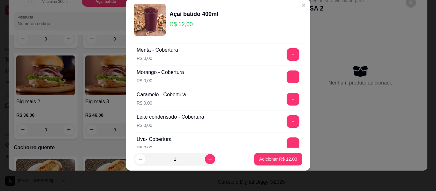
click at [288, 117] on div "+" at bounding box center [293, 121] width 18 height 13
click at [287, 120] on button "+" at bounding box center [293, 121] width 13 height 13
click at [277, 157] on p "Adicionar R$ 12,00" at bounding box center [278, 159] width 38 height 6
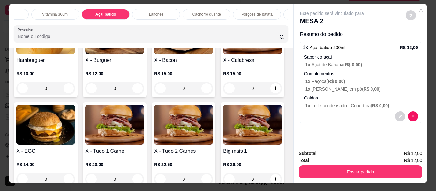
scroll to position [0, 0]
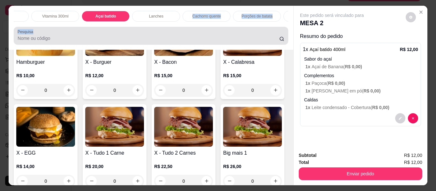
drag, startPoint x: 160, startPoint y: 24, endPoint x: 106, endPoint y: 28, distance: 53.8
click at [88, 30] on div "Açaí Tapioca Pastel Vitamina 300ml Açaí batido Lanches Cachorro quente Porções …" at bounding box center [151, 28] width 284 height 44
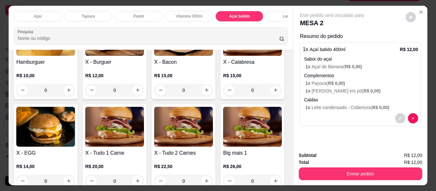
click at [35, 14] on p "Açaí" at bounding box center [38, 16] width 8 height 5
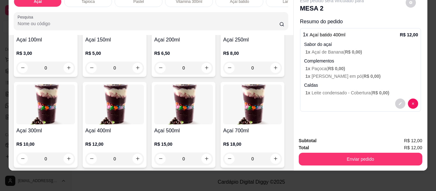
scroll to position [93, 0]
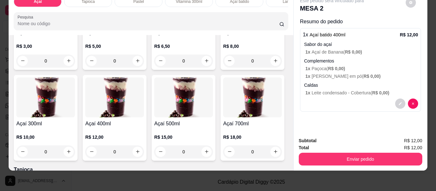
click at [144, 152] on div "0" at bounding box center [114, 152] width 59 height 13
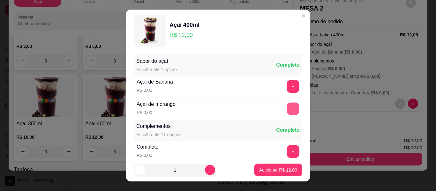
click at [287, 112] on button "+" at bounding box center [293, 109] width 12 height 12
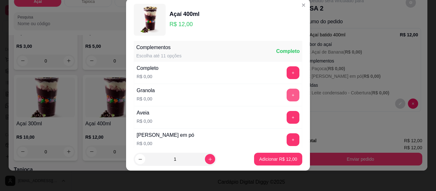
scroll to position [68, 0]
click at [287, 72] on button "+" at bounding box center [293, 72] width 13 height 13
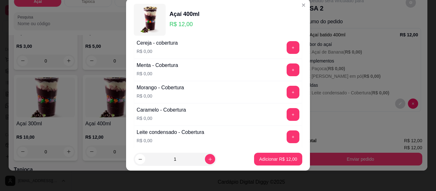
scroll to position [420, 0]
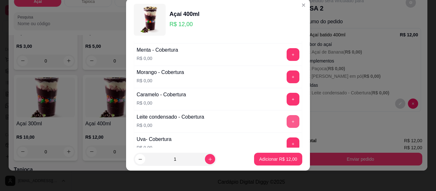
click at [287, 123] on button "+" at bounding box center [293, 121] width 13 height 13
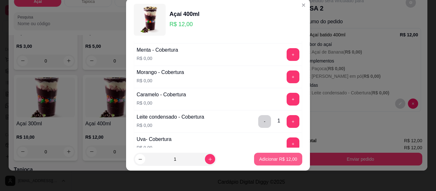
click at [276, 160] on p "Adicionar R$ 12,00" at bounding box center [278, 159] width 38 height 6
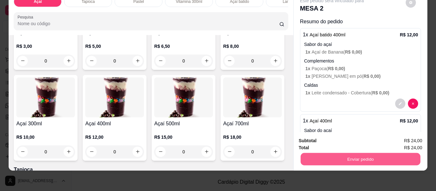
click at [352, 153] on button "Enviar pedido" at bounding box center [360, 159] width 120 height 12
click at [399, 138] on button "Enviar pedido" at bounding box center [405, 139] width 35 height 12
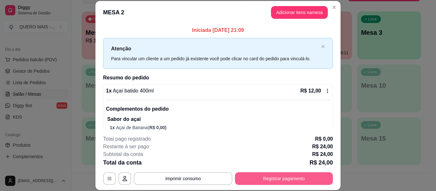
click at [287, 182] on button "Registrar pagamento" at bounding box center [284, 178] width 98 height 13
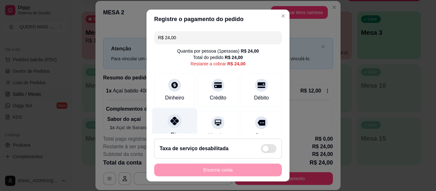
click at [171, 123] on icon at bounding box center [175, 121] width 8 height 8
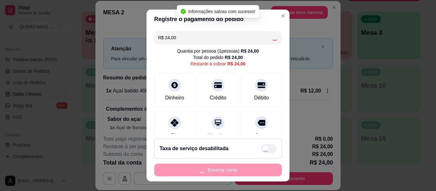
type input "R$ 0,00"
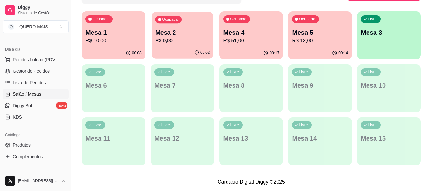
click at [180, 46] on div "Ocupada Mesa 2 R$ 0,00" at bounding box center [183, 29] width 62 height 34
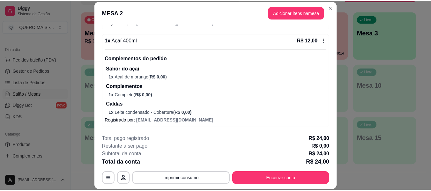
scroll to position [19, 0]
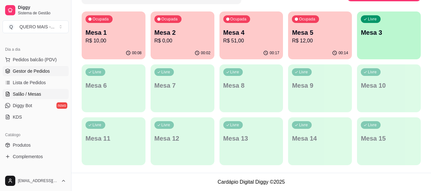
click at [34, 71] on span "Gestor de Pedidos" at bounding box center [31, 71] width 37 height 6
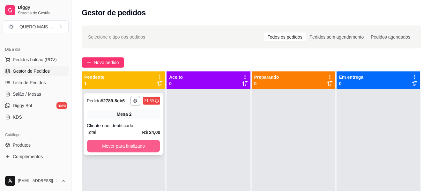
click at [106, 145] on button "Mover para finalizado" at bounding box center [123, 146] width 73 height 13
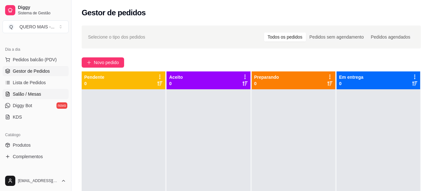
click at [42, 95] on link "Salão / Mesas" at bounding box center [36, 94] width 66 height 10
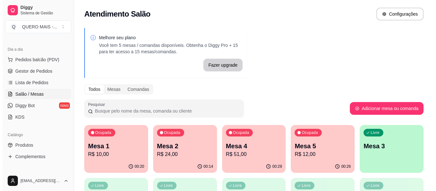
scroll to position [64, 0]
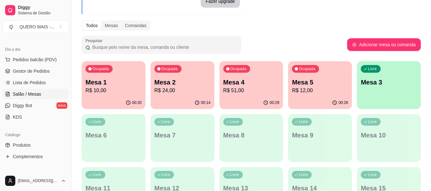
click at [379, 87] on div "Livre Mesa 3" at bounding box center [389, 81] width 64 height 40
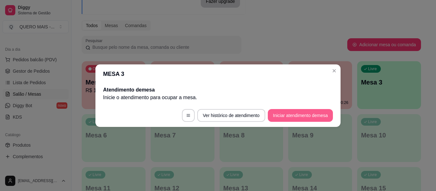
click at [288, 118] on button "Iniciar atendimento de mesa" at bounding box center [300, 115] width 65 height 13
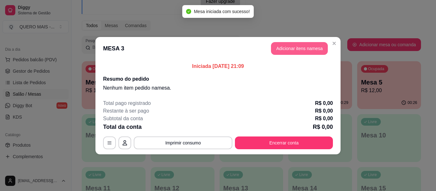
click at [312, 52] on button "Adicionar itens na mesa" at bounding box center [299, 48] width 57 height 13
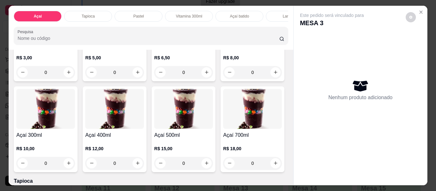
scroll to position [255, 0]
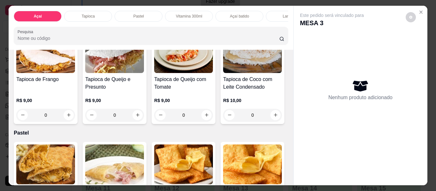
click at [223, 10] on div "0" at bounding box center [252, 3] width 59 height 13
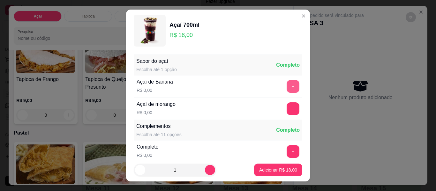
click at [287, 85] on button "+" at bounding box center [293, 86] width 13 height 13
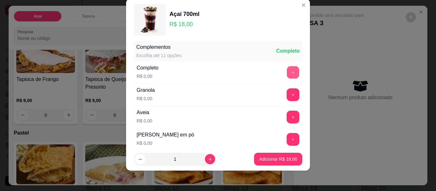
click at [287, 75] on button "+" at bounding box center [293, 72] width 12 height 12
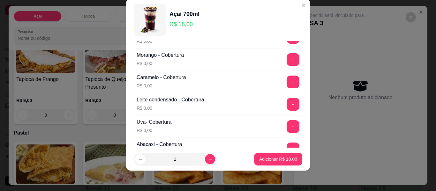
scroll to position [451, 0]
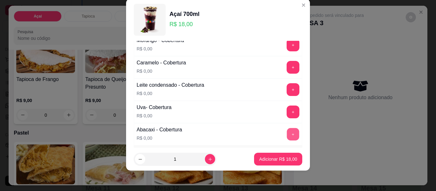
click at [287, 137] on button "+" at bounding box center [293, 134] width 12 height 12
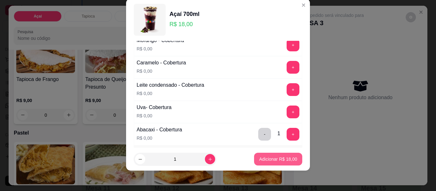
click at [268, 161] on p "Adicionar R$ 18,00" at bounding box center [278, 159] width 38 height 6
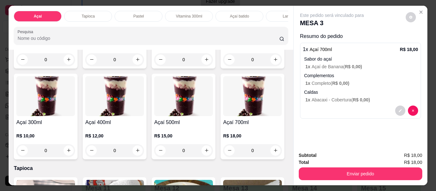
scroll to position [128, 0]
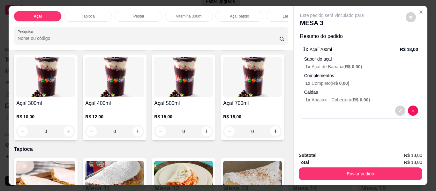
click at [75, 130] on div "0" at bounding box center [45, 131] width 59 height 13
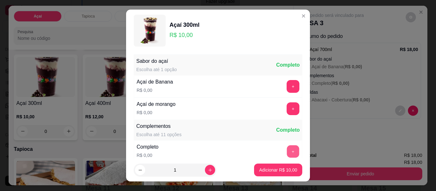
click at [287, 154] on button "+" at bounding box center [293, 152] width 12 height 12
click at [287, 88] on button "+" at bounding box center [293, 86] width 13 height 13
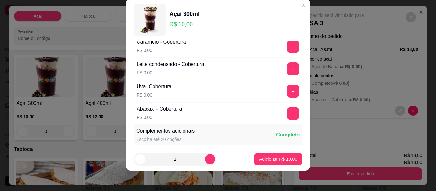
scroll to position [483, 0]
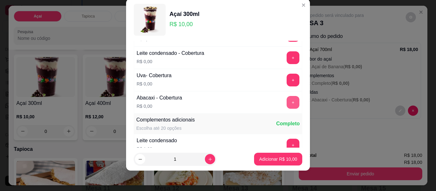
click at [287, 103] on button "+" at bounding box center [293, 102] width 13 height 13
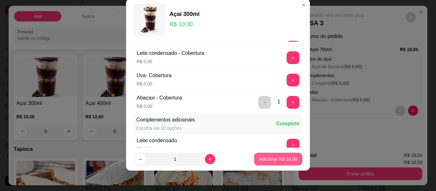
click at [271, 159] on p "Adicionar R$ 10,00" at bounding box center [278, 159] width 38 height 6
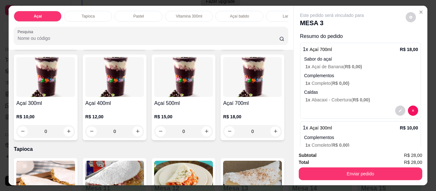
click at [75, 133] on div "0" at bounding box center [45, 131] width 59 height 13
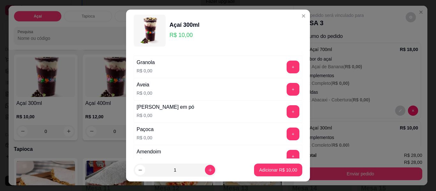
scroll to position [128, 0]
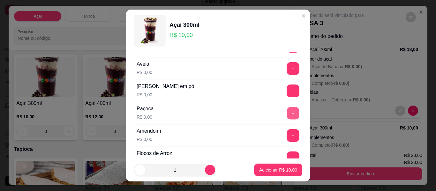
click at [287, 111] on button "+" at bounding box center [293, 113] width 12 height 12
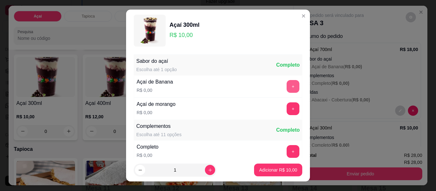
click at [287, 86] on button "+" at bounding box center [293, 86] width 13 height 13
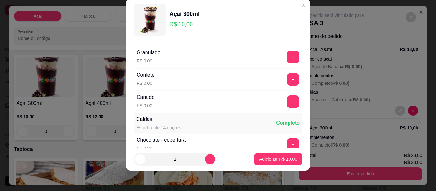
scroll to position [292, 0]
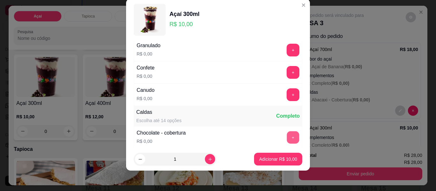
click at [287, 137] on button "+" at bounding box center [293, 138] width 12 height 12
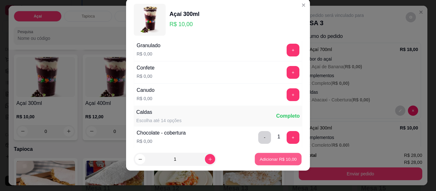
click at [280, 159] on p "Adicionar R$ 10,00" at bounding box center [278, 159] width 37 height 6
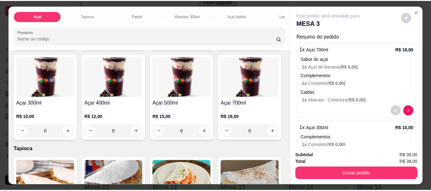
scroll to position [138, 0]
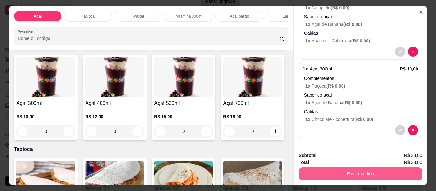
click at [351, 172] on button "Enviar pedido" at bounding box center [361, 174] width 124 height 13
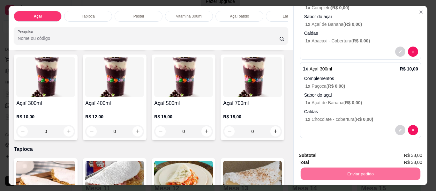
click at [399, 156] on button "Enviar pedido" at bounding box center [406, 156] width 36 height 12
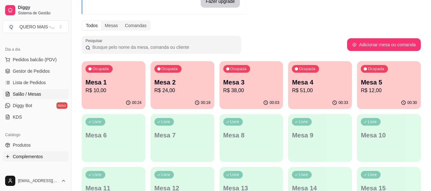
click at [39, 155] on span "Complementos" at bounding box center [28, 157] width 30 height 6
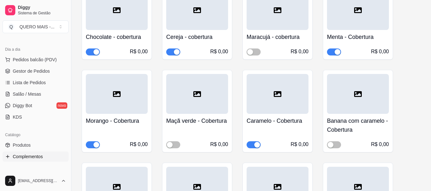
scroll to position [607, 0]
click at [98, 52] on div "button" at bounding box center [97, 52] width 6 height 6
click at [32, 74] on span "Gestor de Pedidos" at bounding box center [31, 71] width 37 height 6
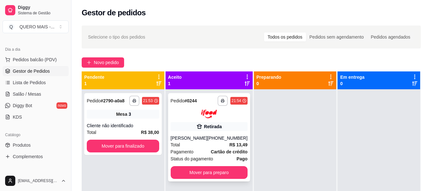
click at [209, 174] on button "Mover para preparo" at bounding box center [209, 172] width 77 height 13
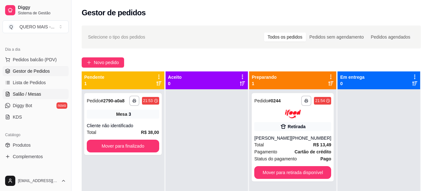
click at [38, 96] on span "Salão / Mesas" at bounding box center [27, 94] width 28 height 6
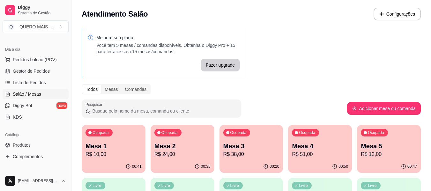
click at [116, 165] on div "00:41" at bounding box center [114, 167] width 64 height 12
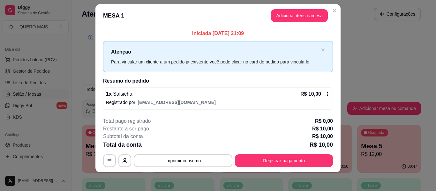
scroll to position [9, 0]
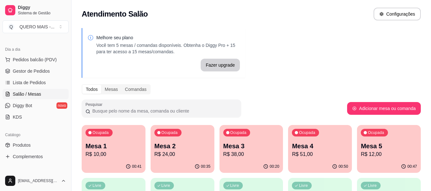
click at [193, 164] on div "00:35" at bounding box center [183, 167] width 64 height 12
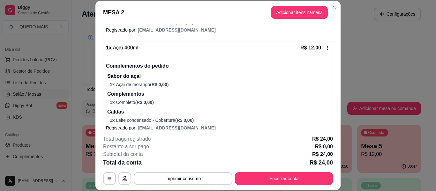
scroll to position [156, 0]
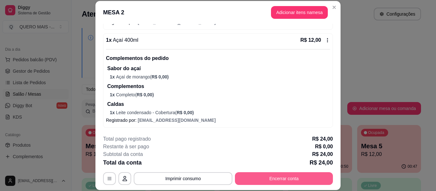
click at [258, 180] on button "Encerrar conta" at bounding box center [284, 178] width 98 height 13
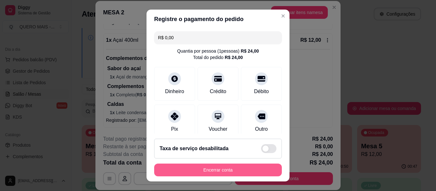
click at [186, 171] on button "Encerrar conta" at bounding box center [218, 170] width 128 height 13
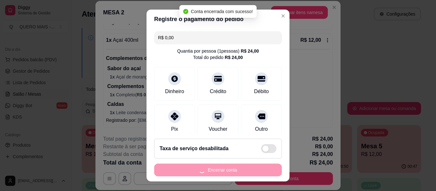
scroll to position [0, 0]
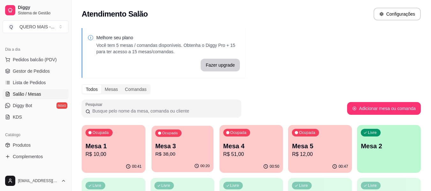
click at [175, 159] on div "Ocupada Mesa 3 R$ 38,00" at bounding box center [183, 143] width 62 height 34
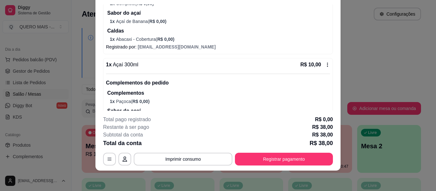
scroll to position [183, 0]
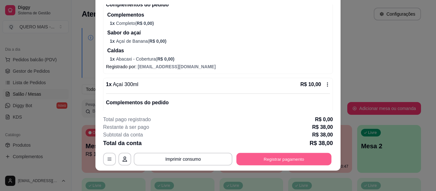
click at [268, 163] on button "Registrar pagamento" at bounding box center [284, 159] width 95 height 12
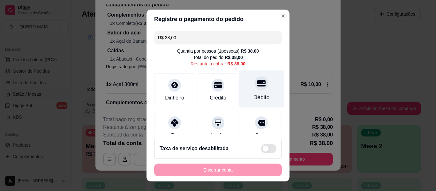
click at [255, 88] on div at bounding box center [261, 83] width 14 height 14
type input "R$ 0,00"
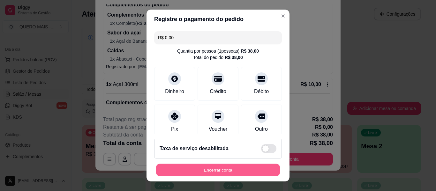
click at [224, 172] on button "Encerrar conta" at bounding box center [218, 170] width 124 height 12
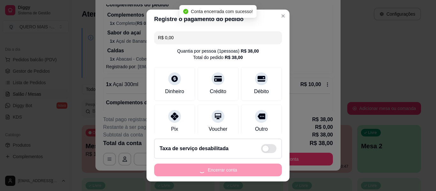
scroll to position [0, 0]
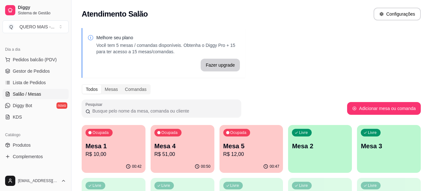
click at [243, 162] on div "00:47" at bounding box center [252, 167] width 64 height 12
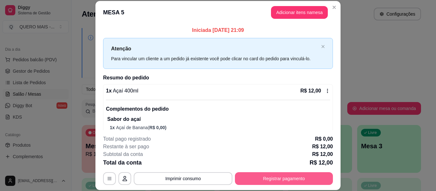
click at [300, 178] on button "Registrar pagamento" at bounding box center [284, 178] width 98 height 13
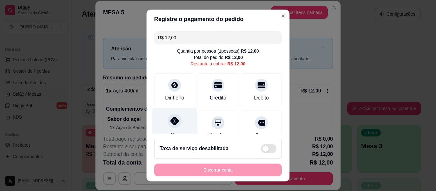
click at [168, 123] on div at bounding box center [175, 121] width 14 height 14
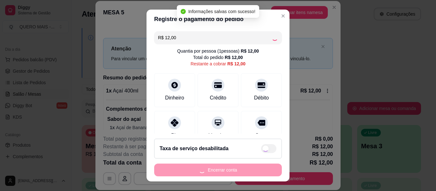
type input "R$ 0,00"
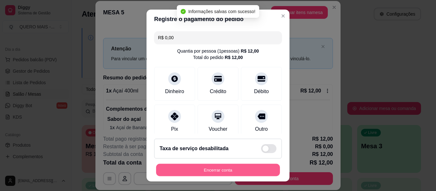
click at [210, 173] on button "Encerrar conta" at bounding box center [218, 170] width 124 height 12
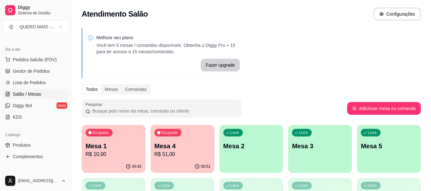
click at [169, 164] on div "00:51" at bounding box center [183, 167] width 64 height 12
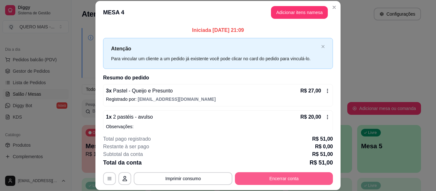
click at [263, 178] on button "Encerrar conta" at bounding box center [284, 178] width 98 height 13
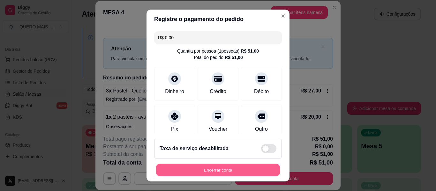
click at [219, 174] on button "Encerrar conta" at bounding box center [218, 170] width 124 height 12
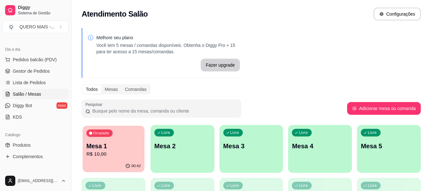
click at [112, 171] on div "00:42" at bounding box center [114, 166] width 62 height 12
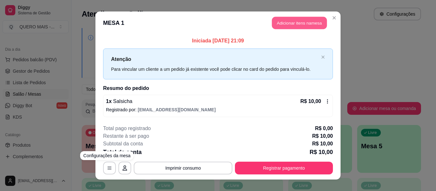
click at [294, 25] on button "Adicionar itens na mesa" at bounding box center [299, 23] width 55 height 12
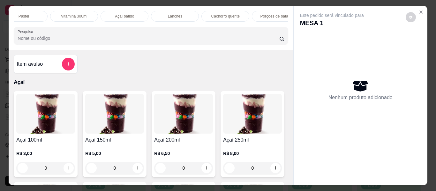
scroll to position [0, 207]
click at [241, 13] on div "Bebidas" at bounding box center [234, 16] width 48 height 11
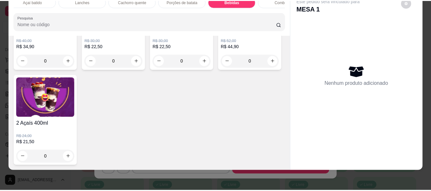
scroll to position [1681, 0]
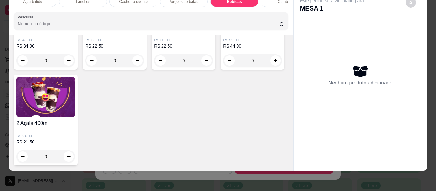
type input "1"
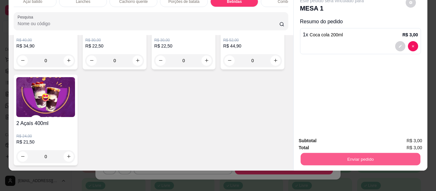
click at [345, 155] on button "Enviar pedido" at bounding box center [360, 159] width 120 height 12
click at [398, 137] on button "Enviar pedido" at bounding box center [406, 139] width 36 height 12
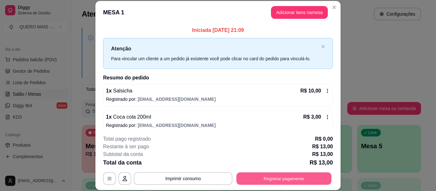
click at [279, 179] on button "Registrar pagamento" at bounding box center [284, 179] width 95 height 12
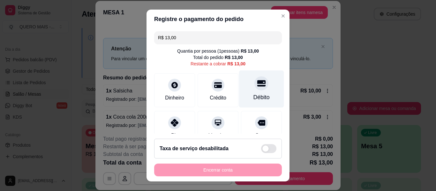
click at [251, 92] on div "Débito" at bounding box center [261, 89] width 45 height 37
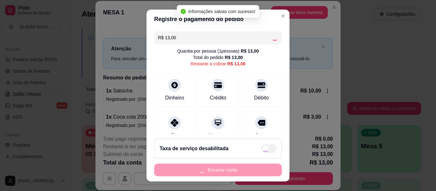
type input "R$ 0,00"
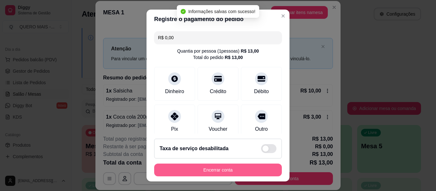
click at [214, 171] on button "Encerrar conta" at bounding box center [218, 170] width 128 height 13
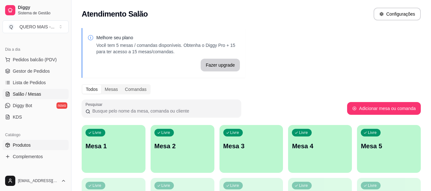
click at [24, 147] on span "Produtos" at bounding box center [22, 145] width 18 height 6
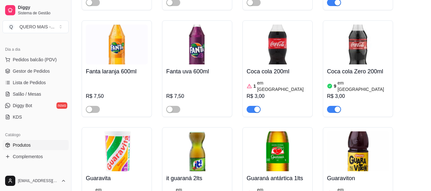
scroll to position [2778, 0]
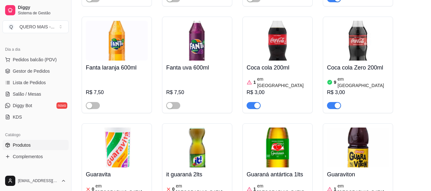
click at [338, 103] on div "button" at bounding box center [338, 106] width 6 height 6
click at [28, 72] on span "Gestor de Pedidos" at bounding box center [31, 71] width 37 height 6
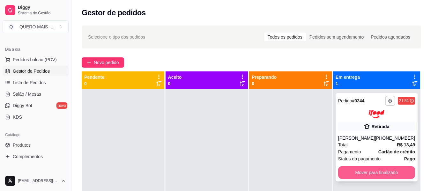
click at [344, 171] on button "Mover para finalizado" at bounding box center [376, 172] width 77 height 13
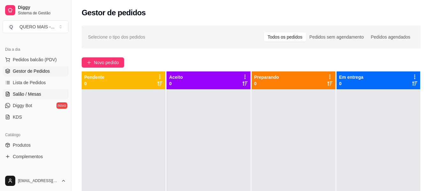
click at [27, 94] on span "Salão / Mesas" at bounding box center [27, 94] width 28 height 6
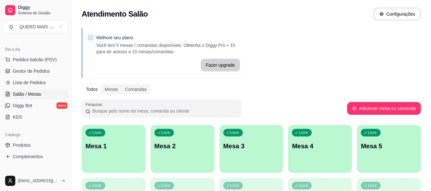
click at [101, 155] on div "Livre Mesa 1" at bounding box center [114, 145] width 64 height 40
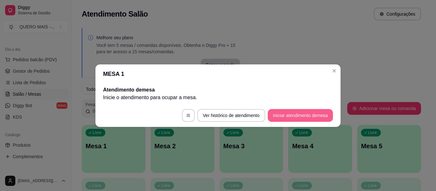
click at [300, 114] on button "Iniciar atendimento de mesa" at bounding box center [300, 115] width 65 height 13
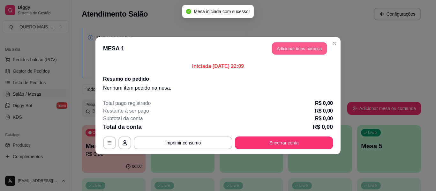
click at [298, 47] on button "Adicionar itens na mesa" at bounding box center [299, 48] width 55 height 12
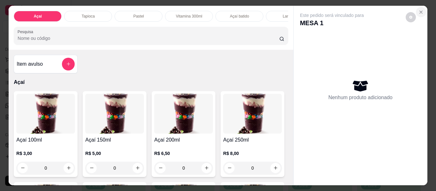
click at [416, 11] on button "Close" at bounding box center [421, 12] width 10 height 10
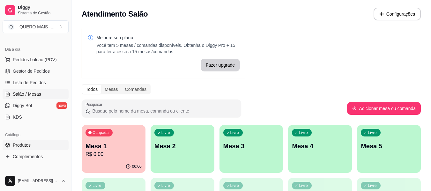
click at [25, 145] on span "Produtos" at bounding box center [22, 145] width 18 height 6
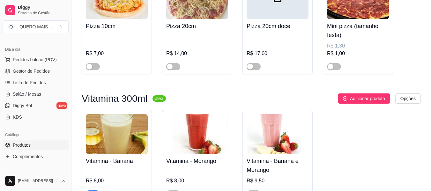
scroll to position [926, 0]
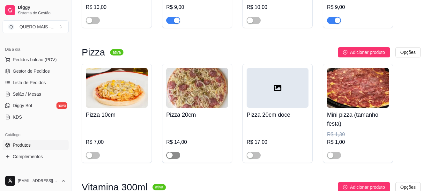
click at [173, 152] on span "button" at bounding box center [173, 155] width 14 height 7
click at [94, 152] on span "button" at bounding box center [93, 155] width 14 height 7
click at [26, 95] on span "Salão / Mesas" at bounding box center [27, 94] width 28 height 6
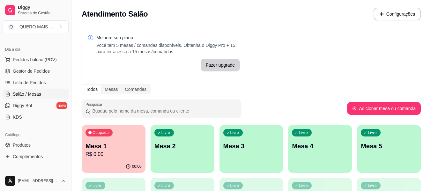
click at [177, 155] on div "Livre Mesa 2" at bounding box center [183, 145] width 64 height 40
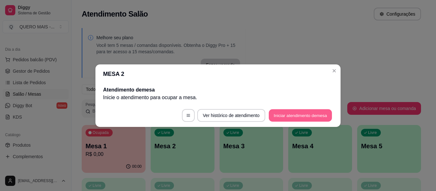
click at [281, 113] on button "Iniciar atendimento de mesa" at bounding box center [300, 115] width 63 height 12
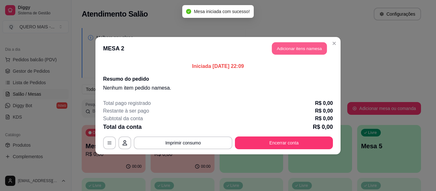
click at [302, 45] on button "Adicionar itens na mesa" at bounding box center [299, 48] width 55 height 12
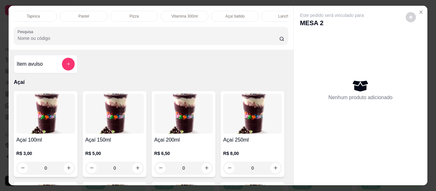
scroll to position [0, 78]
click at [104, 11] on div "Pizza" at bounding box center [111, 16] width 48 height 11
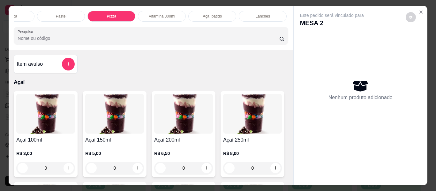
scroll to position [17, 0]
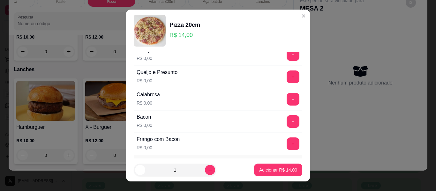
scroll to position [64, 0]
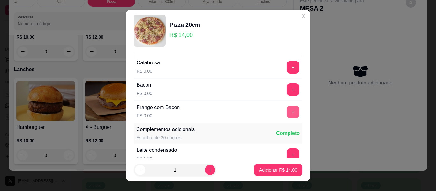
click at [287, 109] on button "+" at bounding box center [293, 112] width 13 height 13
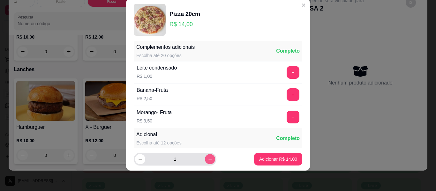
click at [205, 161] on button "increase-product-quantity" at bounding box center [210, 159] width 10 height 10
click at [205, 161] on button "increase-product-quantity" at bounding box center [210, 160] width 10 height 10
type input "3"
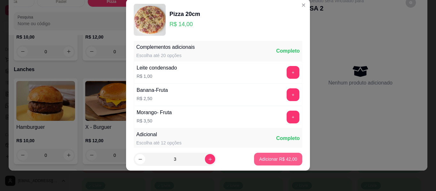
click at [271, 160] on p "Adicionar R$ 42,00" at bounding box center [278, 159] width 38 height 6
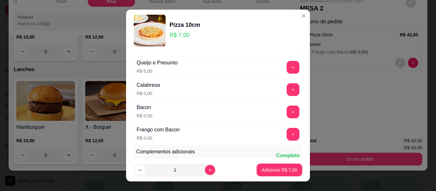
scroll to position [64, 0]
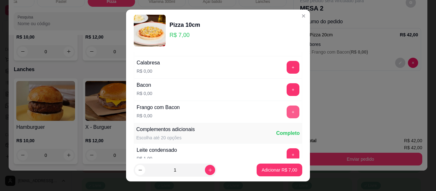
click at [287, 109] on button "+" at bounding box center [293, 112] width 13 height 13
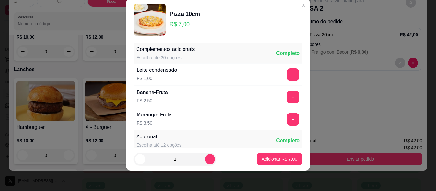
scroll to position [135, 0]
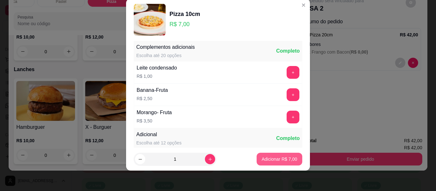
click at [269, 165] on button "Adicionar R$ 7,00" at bounding box center [280, 159] width 46 height 13
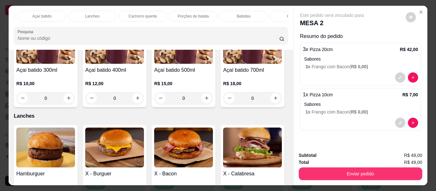
scroll to position [0, 274]
click at [215, 15] on p "Bebidas" at bounding box center [218, 16] width 14 height 5
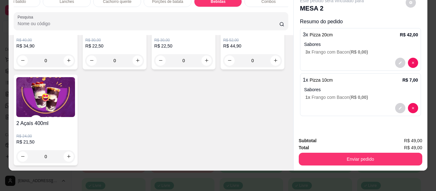
scroll to position [1913, 0]
type input "1"
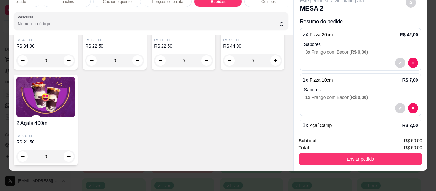
type input "1"
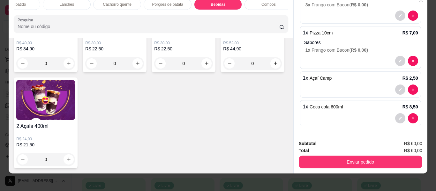
scroll to position [17, 0]
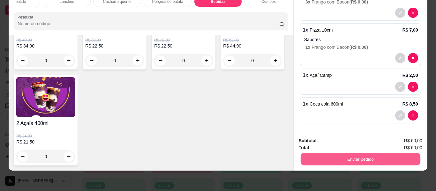
click at [357, 154] on button "Enviar pedido" at bounding box center [360, 159] width 120 height 12
click at [393, 136] on button "Enviar pedido" at bounding box center [406, 139] width 36 height 12
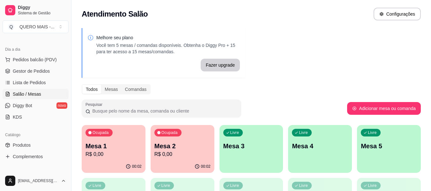
click at [235, 168] on div "button" at bounding box center [252, 169] width 64 height 8
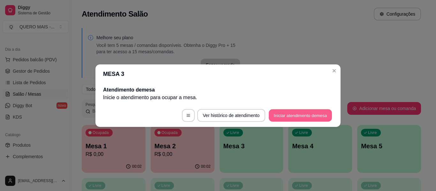
click at [278, 116] on button "Iniciar atendimento de mesa" at bounding box center [300, 115] width 63 height 12
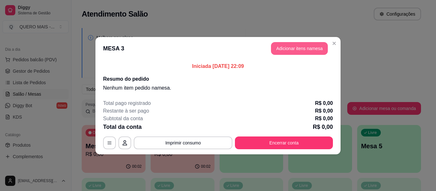
click at [311, 47] on button "Adicionar itens na mesa" at bounding box center [299, 48] width 57 height 13
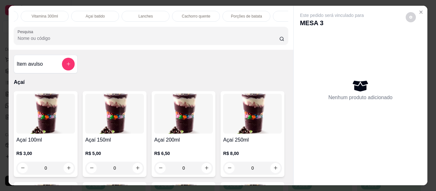
scroll to position [0, 204]
click at [132, 14] on p "Lanches" at bounding box center [136, 16] width 14 height 5
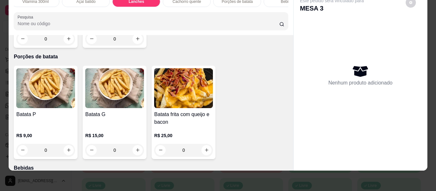
scroll to position [1225, 0]
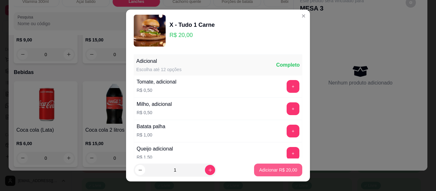
click at [261, 171] on p "Adicionar R$ 20,00" at bounding box center [278, 170] width 38 height 6
type input "1"
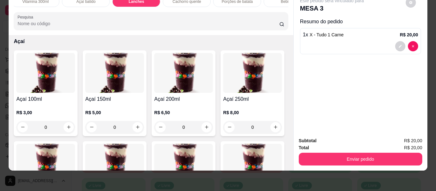
scroll to position [96, 0]
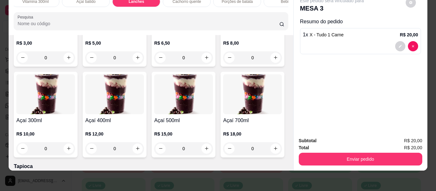
click at [75, 149] on div "0" at bounding box center [45, 148] width 59 height 13
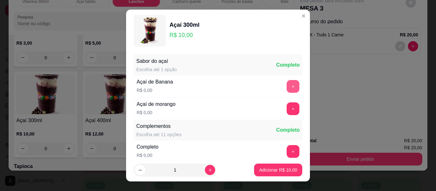
click at [287, 88] on button "+" at bounding box center [293, 86] width 13 height 13
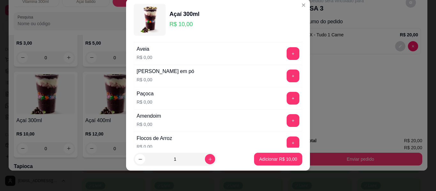
scroll to position [132, 0]
click at [287, 100] on button "+" at bounding box center [293, 98] width 12 height 12
click at [287, 115] on button "+" at bounding box center [293, 120] width 12 height 12
click at [287, 141] on button "+" at bounding box center [293, 142] width 13 height 13
click at [258, 142] on button "-" at bounding box center [264, 142] width 13 height 13
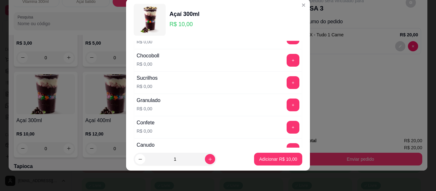
scroll to position [260, 0]
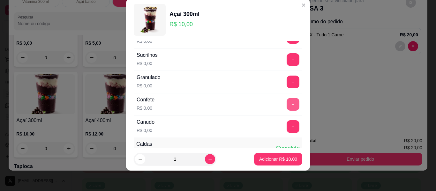
click at [287, 108] on button "+" at bounding box center [293, 104] width 13 height 13
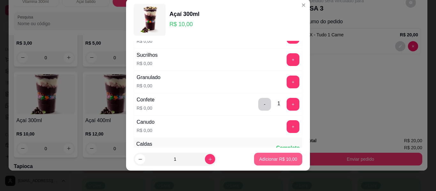
click at [268, 161] on p "Adicionar R$ 10,00" at bounding box center [278, 159] width 38 height 6
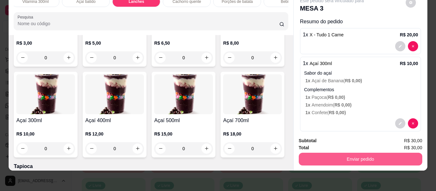
click at [338, 153] on button "Enviar pedido" at bounding box center [361, 159] width 124 height 13
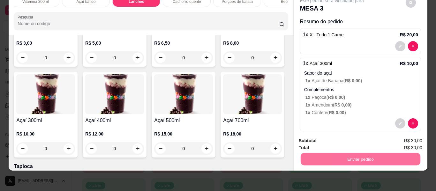
click at [403, 138] on button "Enviar pedido" at bounding box center [406, 139] width 36 height 12
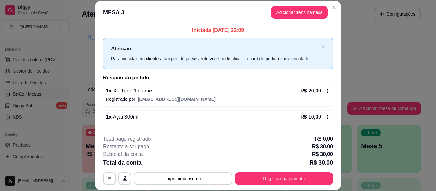
scroll to position [74, 0]
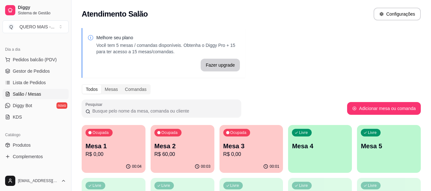
click at [105, 151] on div "Mesa 1 R$ 0,00" at bounding box center [114, 150] width 56 height 17
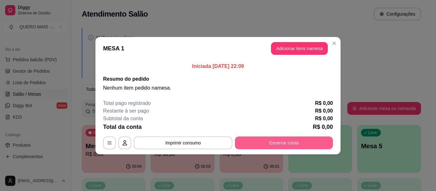
click at [267, 139] on button "Encerrar conta" at bounding box center [284, 143] width 98 height 13
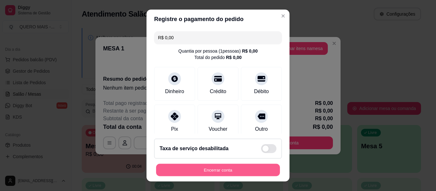
click at [254, 171] on button "Encerrar conta" at bounding box center [218, 170] width 124 height 12
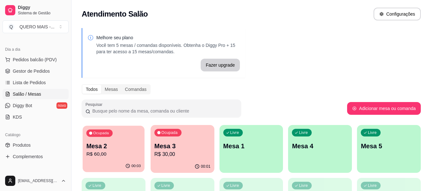
click at [122, 160] on div "Ocupada Mesa 2 R$ 60,00" at bounding box center [114, 143] width 62 height 34
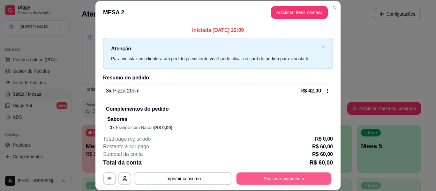
click at [250, 179] on button "Registrar pagamento" at bounding box center [284, 179] width 95 height 12
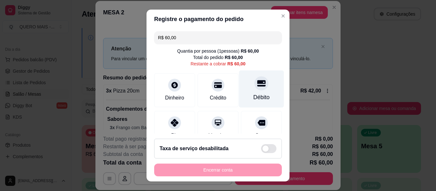
click at [252, 91] on div "Débito" at bounding box center [261, 89] width 45 height 37
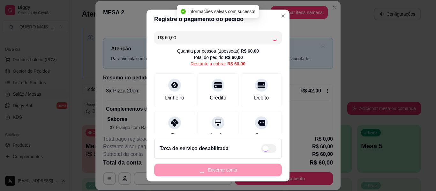
type input "R$ 0,00"
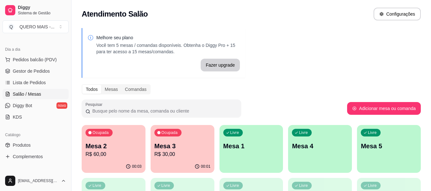
click at [171, 167] on div "00:01" at bounding box center [183, 167] width 64 height 12
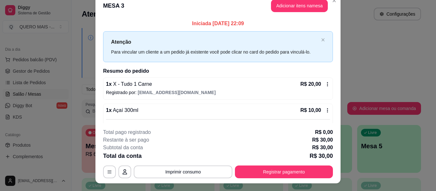
scroll to position [0, 0]
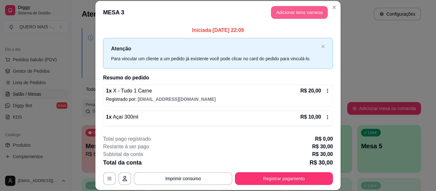
click at [299, 16] on button "Adicionar itens na mesa" at bounding box center [299, 12] width 57 height 13
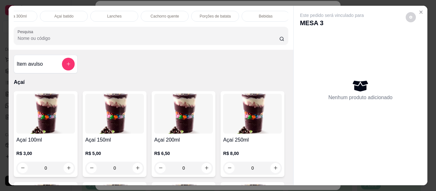
scroll to position [0, 283]
click at [214, 16] on div "Bebidas" at bounding box center [209, 16] width 48 height 11
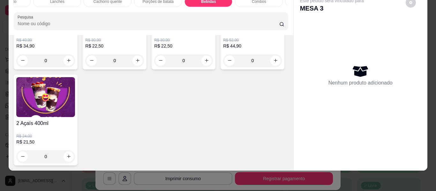
scroll to position [2009, 0]
type input "1"
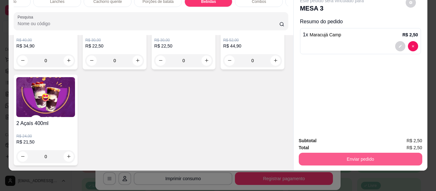
click at [385, 154] on button "Enviar pedido" at bounding box center [361, 159] width 124 height 13
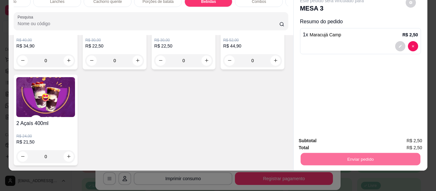
click at [406, 136] on button "Enviar pedido" at bounding box center [405, 139] width 35 height 12
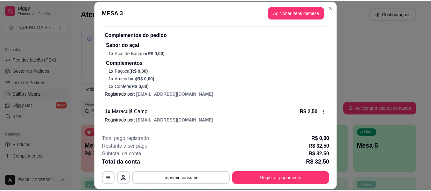
scroll to position [69, 0]
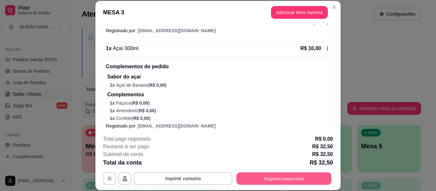
click at [258, 178] on button "Registrar pagamento" at bounding box center [284, 179] width 95 height 12
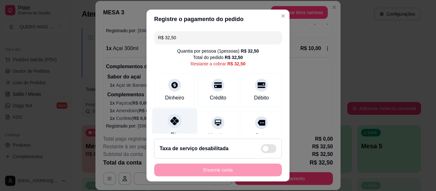
click at [174, 124] on icon at bounding box center [175, 121] width 8 height 8
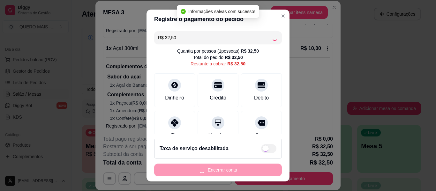
type input "R$ 0,00"
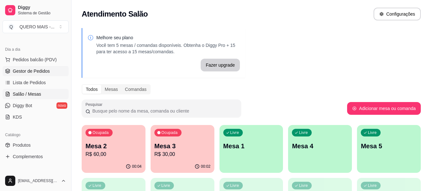
click at [30, 73] on span "Gestor de Pedidos" at bounding box center [31, 71] width 37 height 6
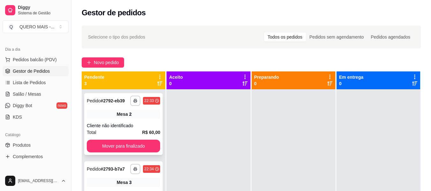
click at [98, 149] on button "Mover para finalizado" at bounding box center [123, 146] width 73 height 13
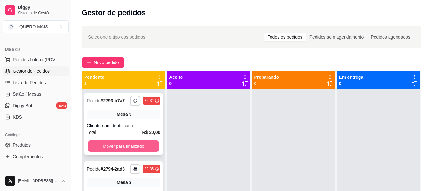
click at [99, 146] on button "Mover para finalizado" at bounding box center [123, 146] width 71 height 12
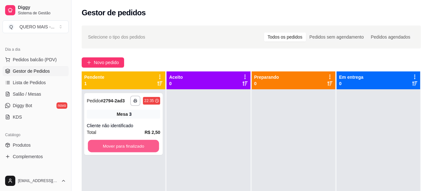
click at [99, 146] on button "Mover para finalizado" at bounding box center [123, 146] width 71 height 12
